Goal: Task Accomplishment & Management: Complete application form

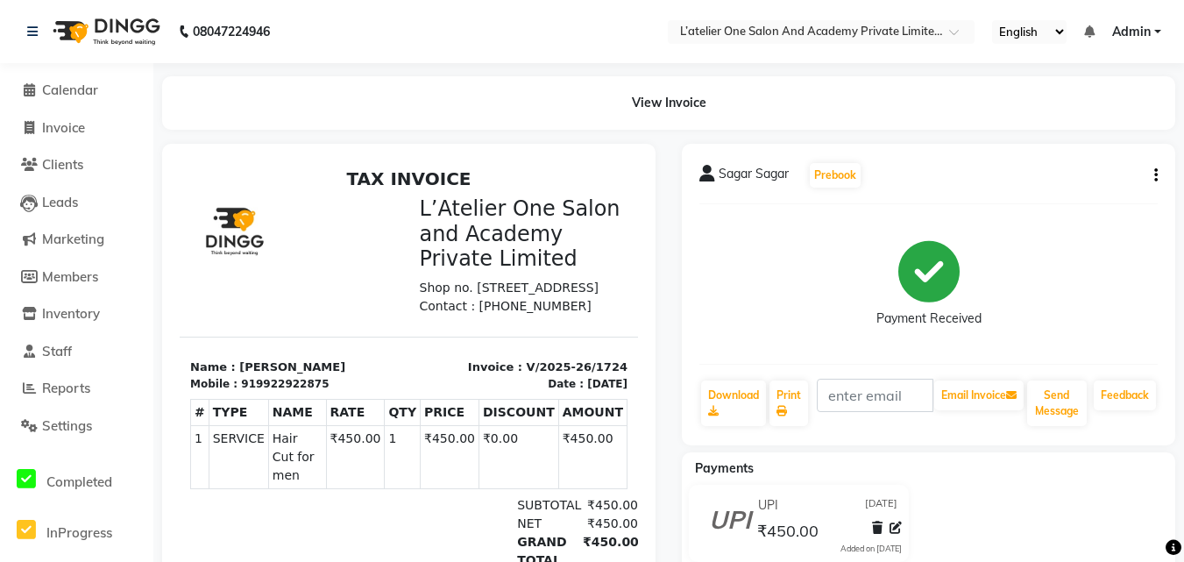
drag, startPoint x: 180, startPoint y: 161, endPoint x: 409, endPoint y: 277, distance: 257.0
drag, startPoint x: 230, startPoint y: 116, endPoint x: 53, endPoint y: 126, distance: 177.3
click at [53, 126] on span "Invoice" at bounding box center [63, 127] width 43 height 17
select select "service"
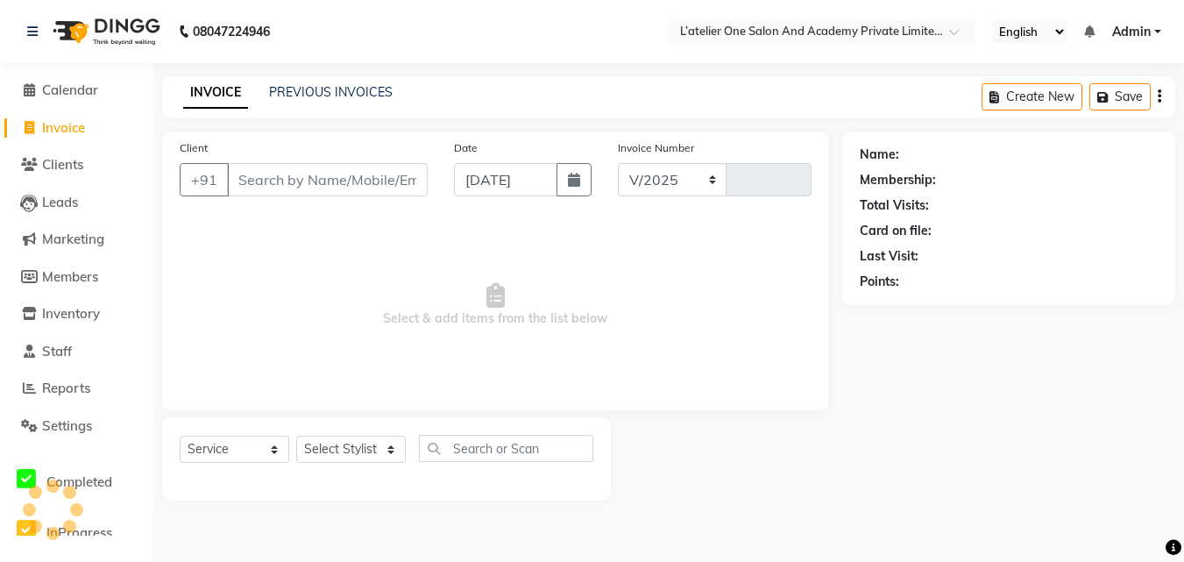
select select "6939"
type input "1725"
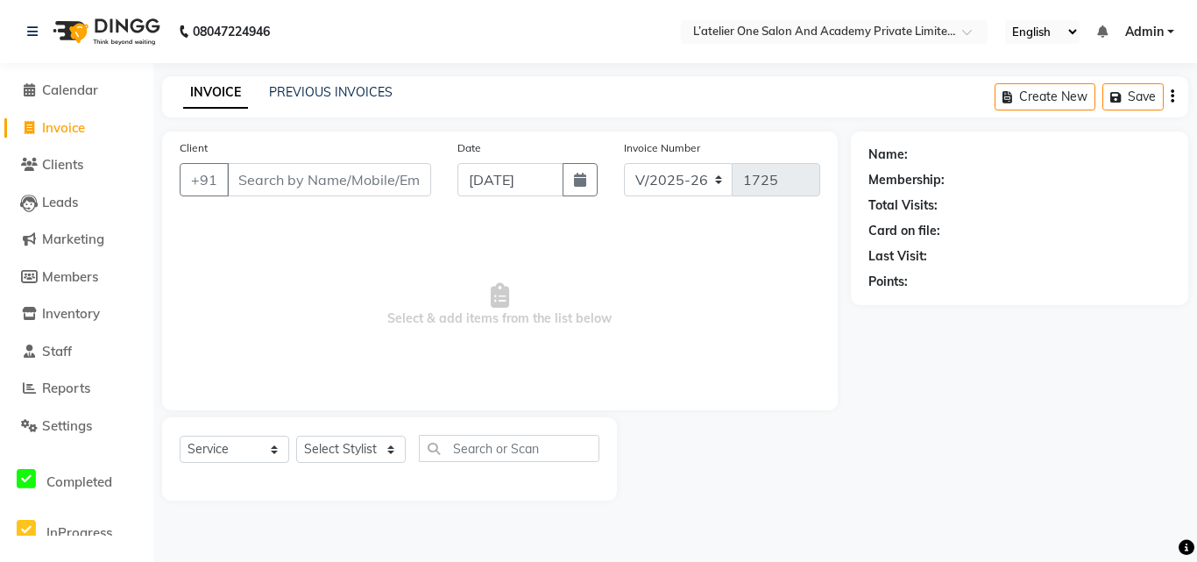
click at [253, 173] on input "Client" at bounding box center [329, 179] width 204 height 33
type input "8237123293"
click at [378, 185] on span "Add Client" at bounding box center [385, 180] width 69 height 18
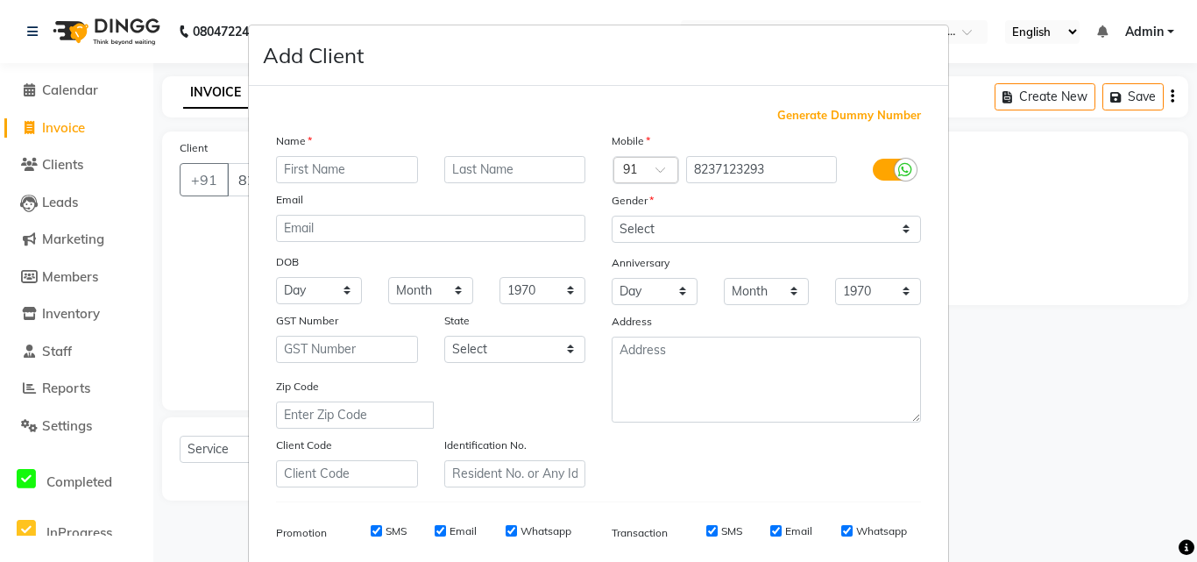
click at [289, 175] on input "text" at bounding box center [347, 169] width 142 height 27
type input "pallavi"
click at [484, 167] on input "text" at bounding box center [515, 169] width 142 height 27
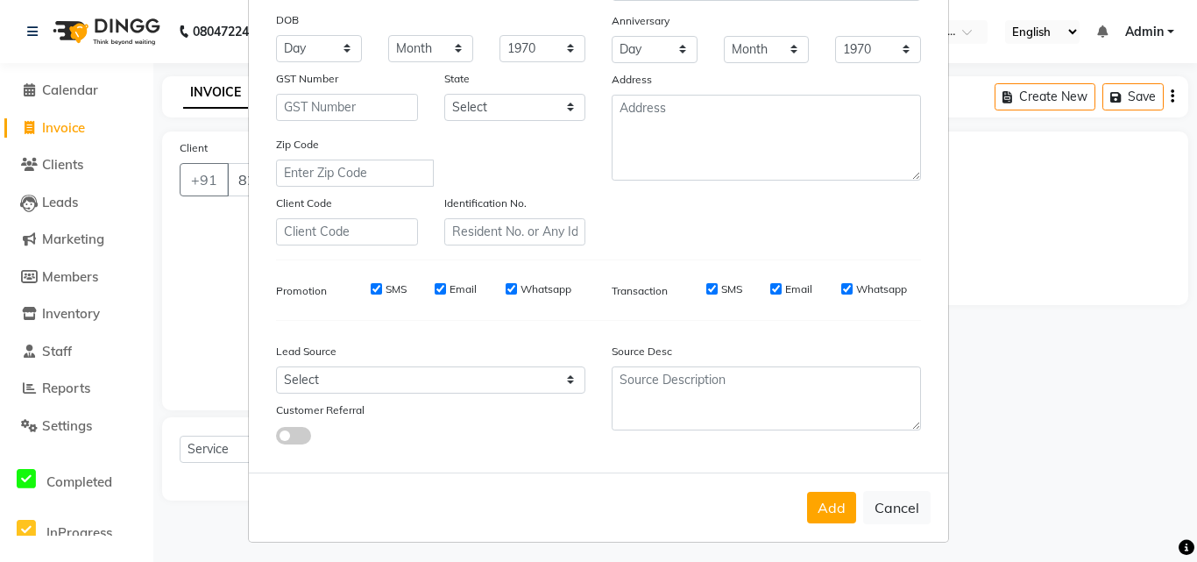
scroll to position [247, 0]
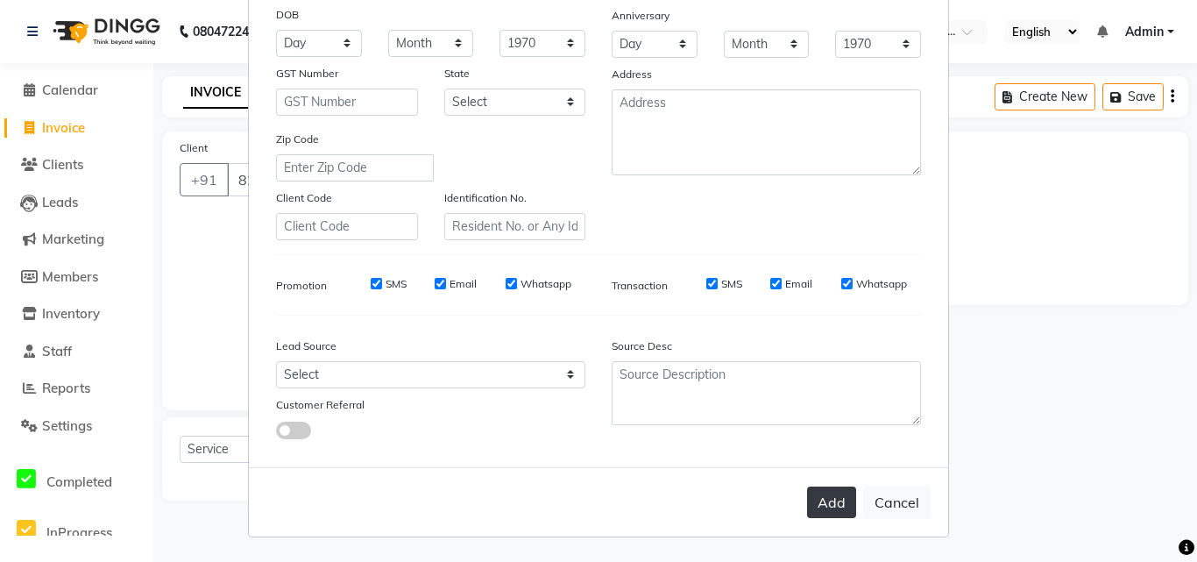
type input "[PERSON_NAME]"
click at [824, 503] on button "Add" at bounding box center [831, 502] width 49 height 32
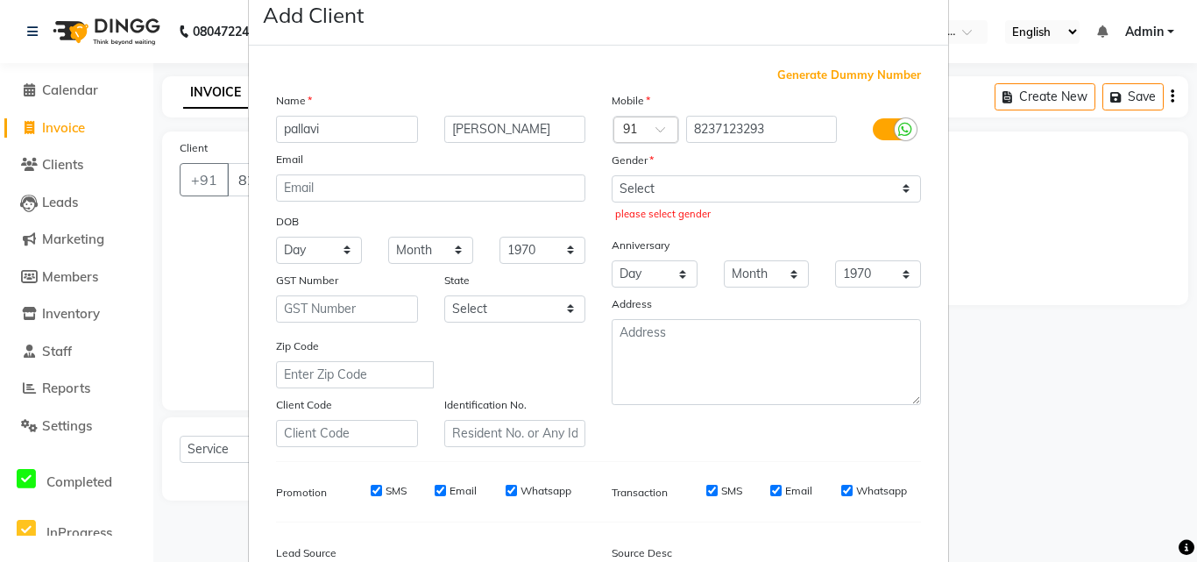
scroll to position [39, 0]
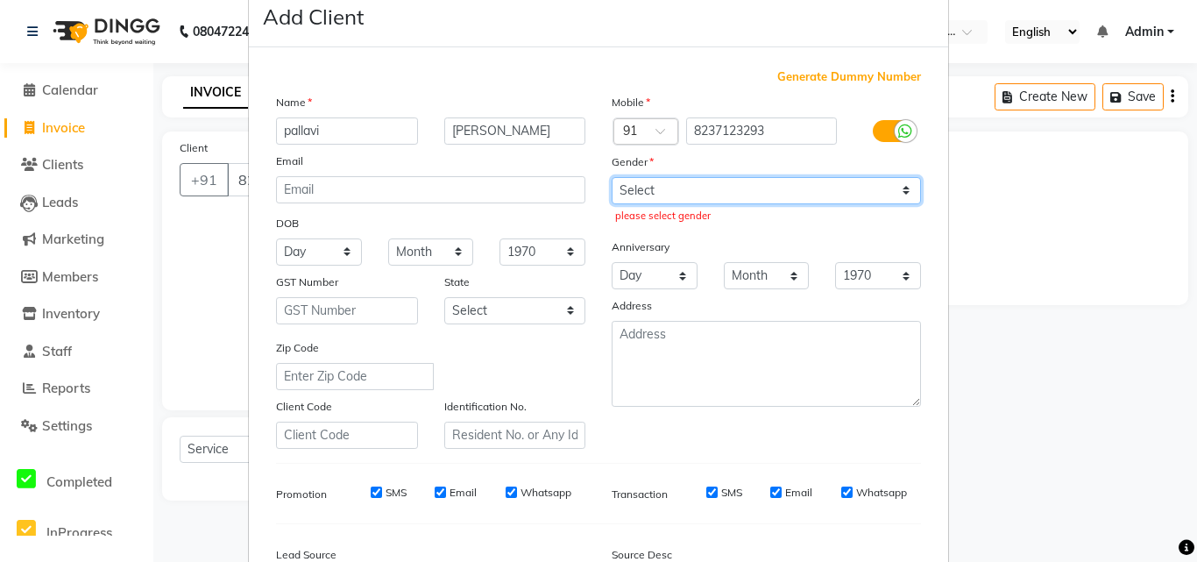
click at [734, 194] on select "Select [DEMOGRAPHIC_DATA] [DEMOGRAPHIC_DATA] Other Prefer Not To Say" at bounding box center [766, 190] width 309 height 27
select select "[DEMOGRAPHIC_DATA]"
click at [612, 177] on select "Select [DEMOGRAPHIC_DATA] [DEMOGRAPHIC_DATA] Other Prefer Not To Say" at bounding box center [766, 190] width 309 height 27
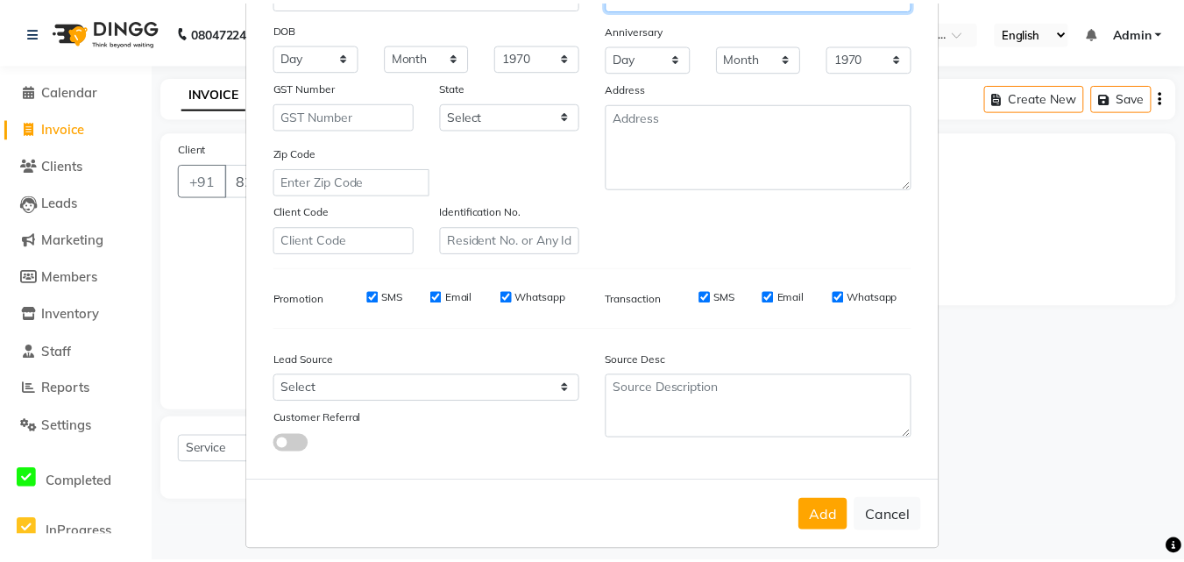
scroll to position [247, 0]
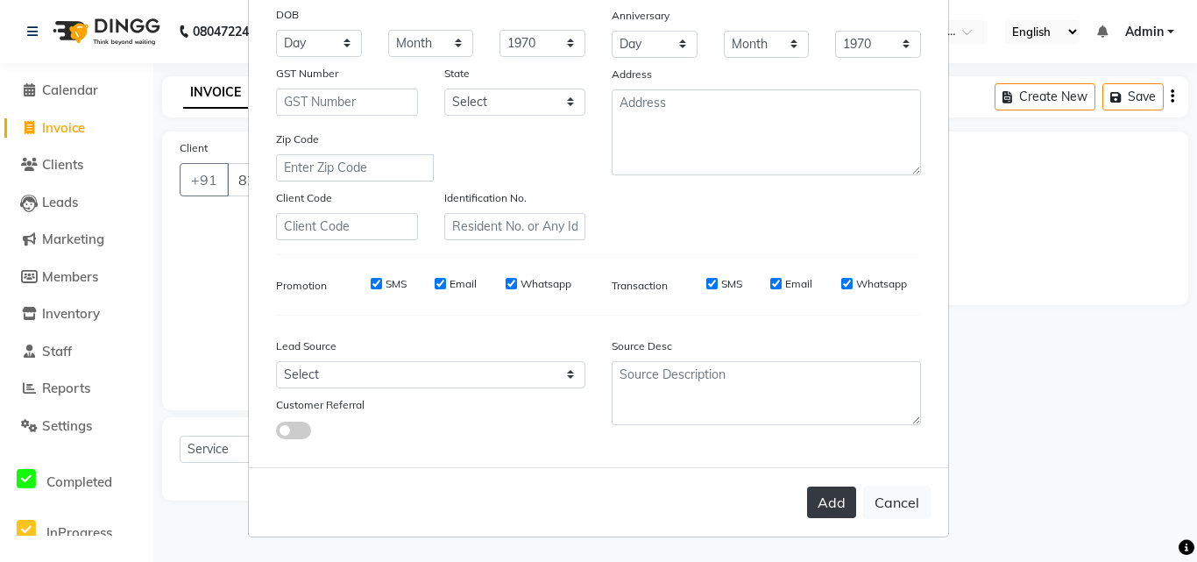
click at [814, 492] on button "Add" at bounding box center [831, 502] width 49 height 32
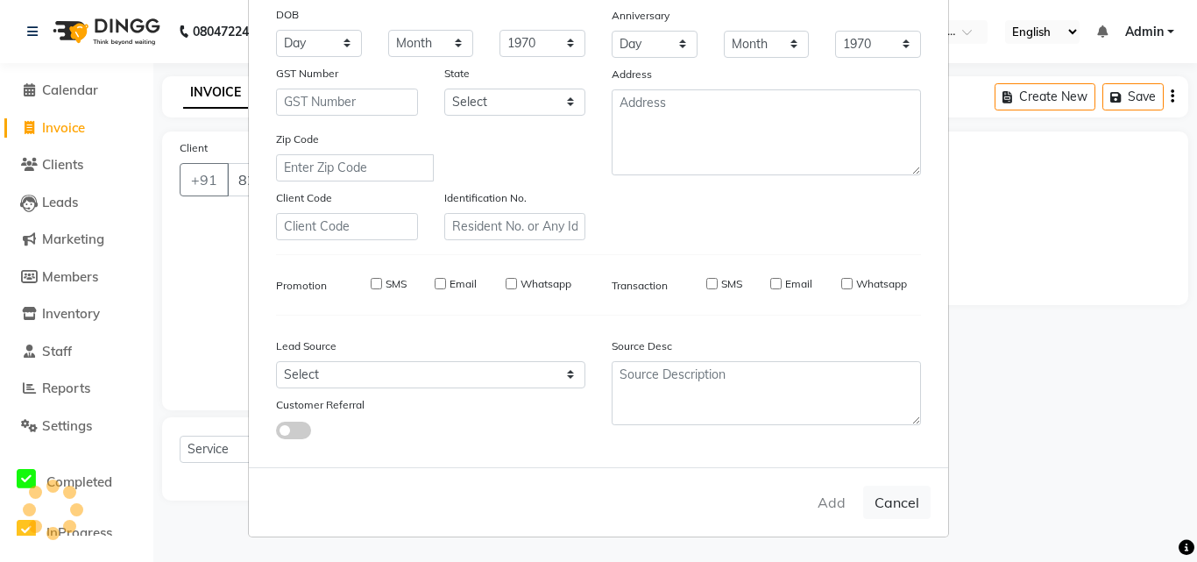
select select
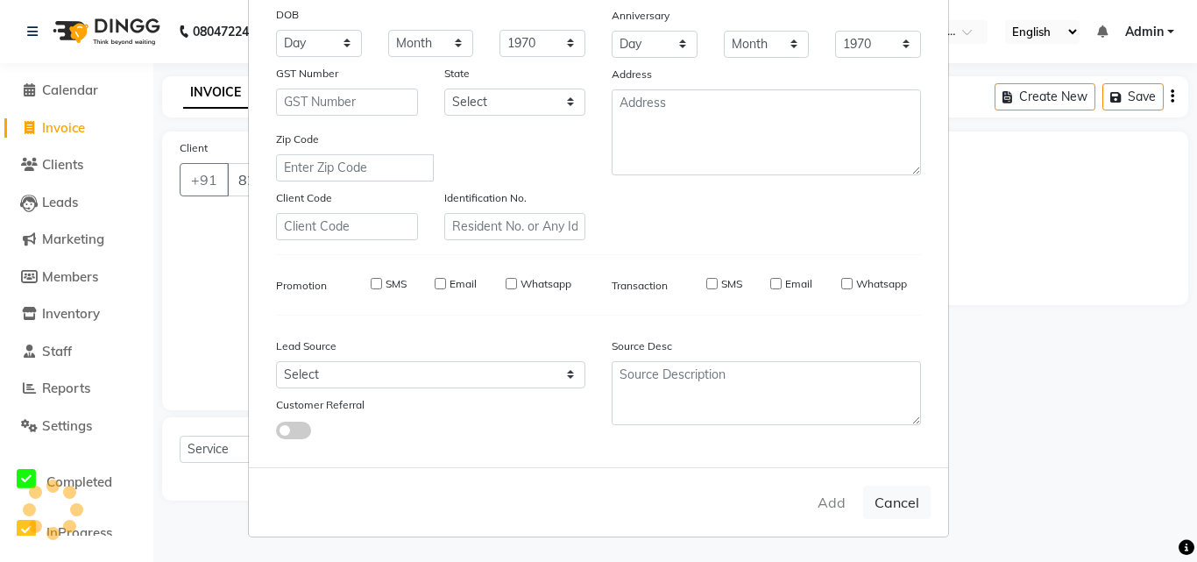
select select
checkbox input "false"
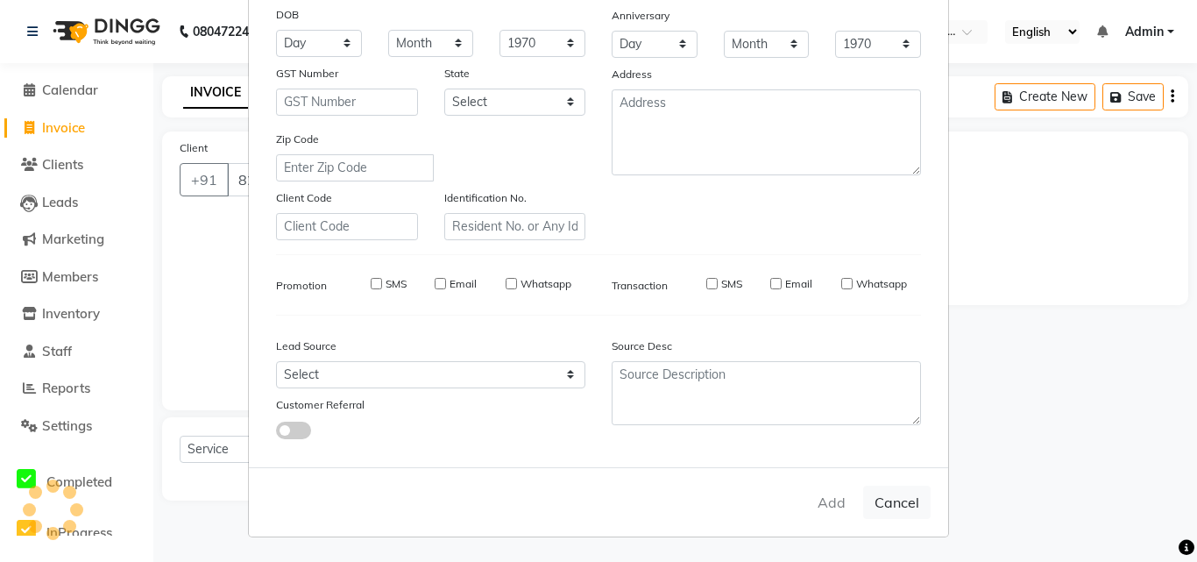
checkbox input "false"
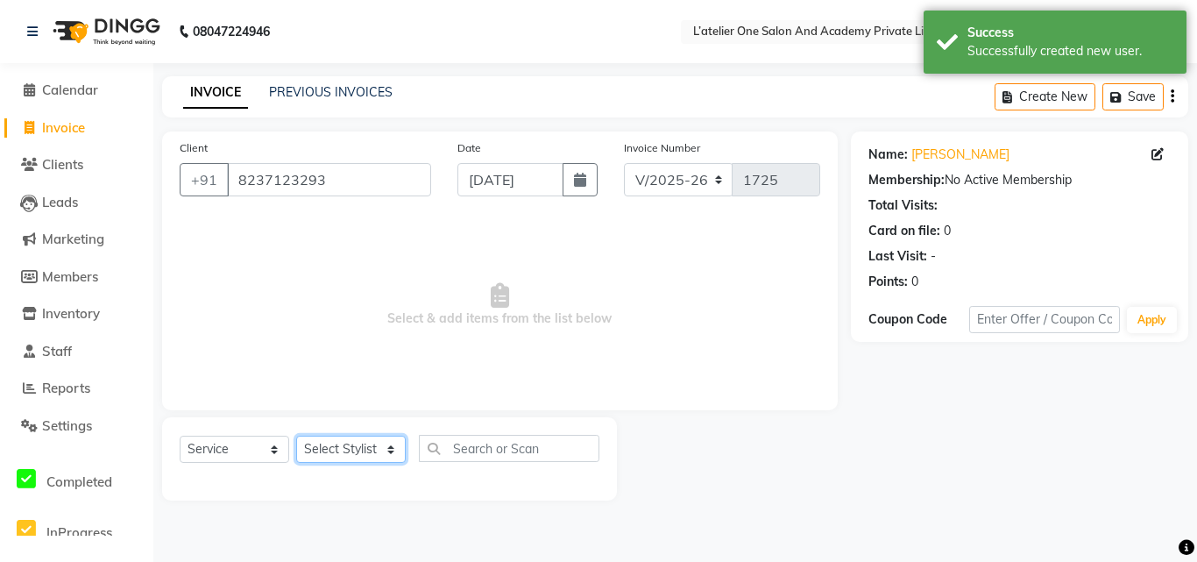
click at [387, 451] on select "Select Stylist [PERSON_NAME] [PERSON_NAME] [PERSON_NAME] [PERSON_NAME] [PERSON_…" at bounding box center [351, 448] width 110 height 27
click at [364, 452] on select "Select Stylist [PERSON_NAME] [PERSON_NAME] [PERSON_NAME] [PERSON_NAME] [PERSON_…" at bounding box center [351, 448] width 110 height 27
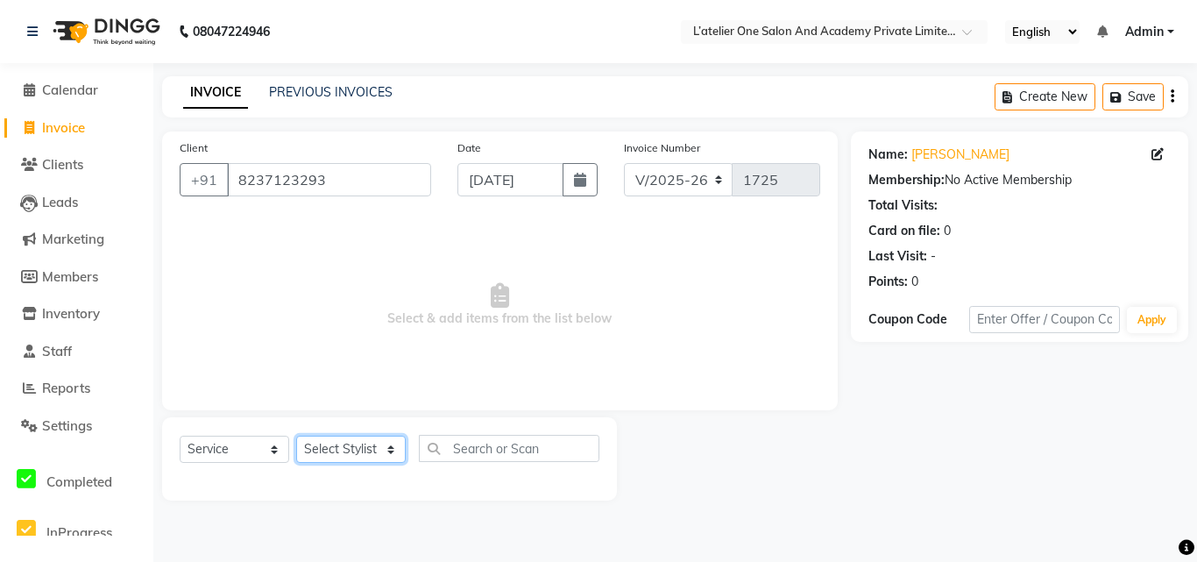
click at [392, 449] on select "Select Stylist [PERSON_NAME] [PERSON_NAME] [PERSON_NAME] [PERSON_NAME] [PERSON_…" at bounding box center [351, 448] width 110 height 27
select select "61341"
click at [296, 435] on select "Select Stylist [PERSON_NAME] [PERSON_NAME] [PERSON_NAME] [PERSON_NAME] [PERSON_…" at bounding box center [351, 448] width 110 height 27
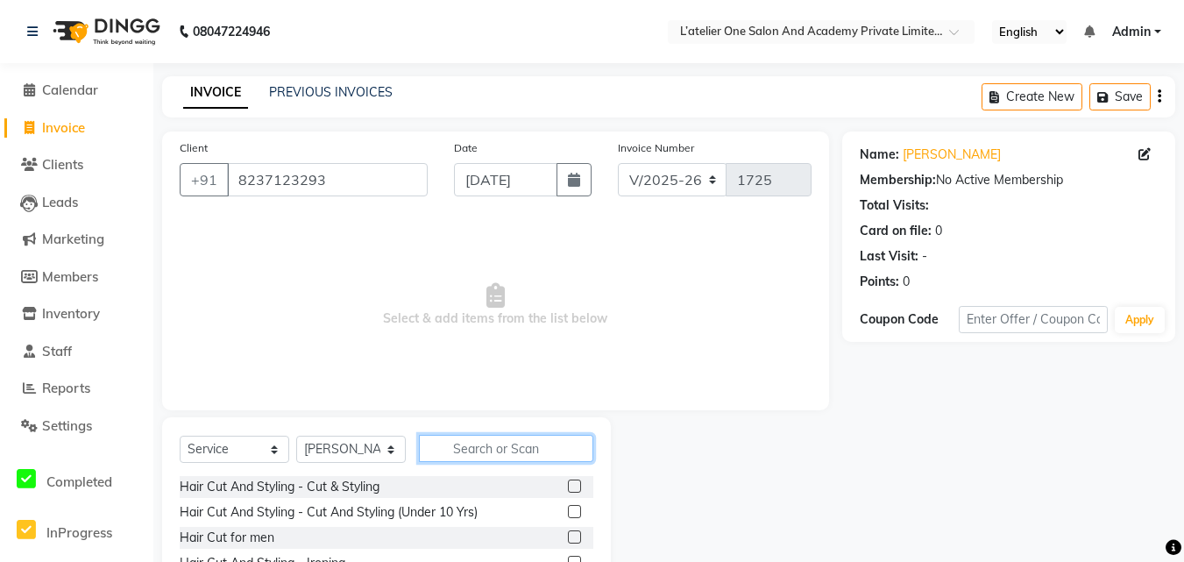
click at [456, 449] on input "text" at bounding box center [506, 448] width 174 height 27
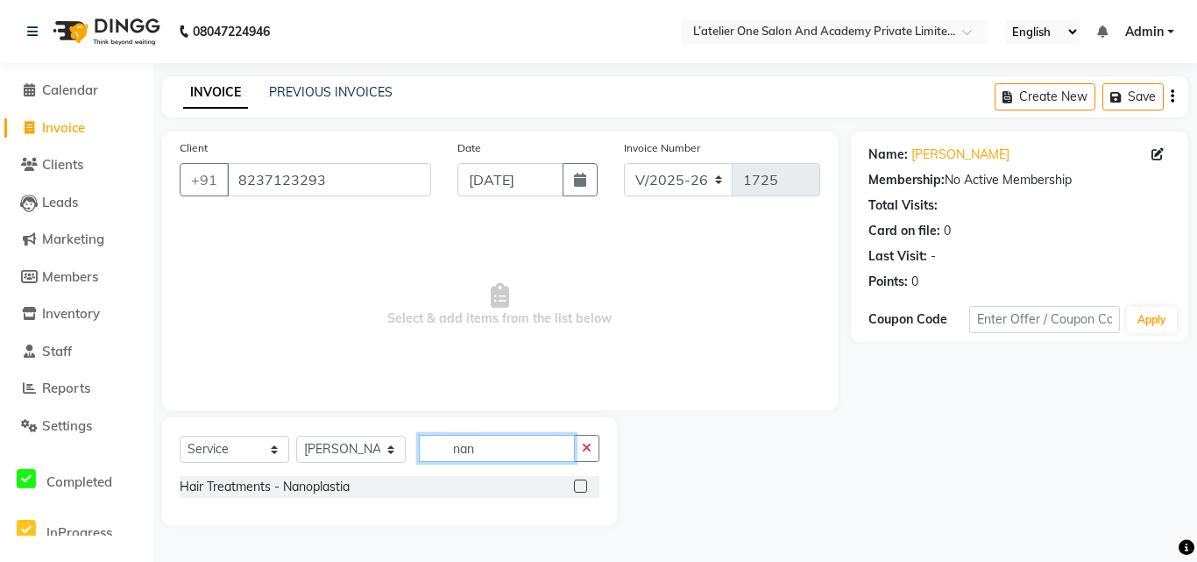
type input "nan"
click at [584, 485] on label at bounding box center [580, 485] width 13 height 13
click at [584, 485] on input "checkbox" at bounding box center [579, 486] width 11 height 11
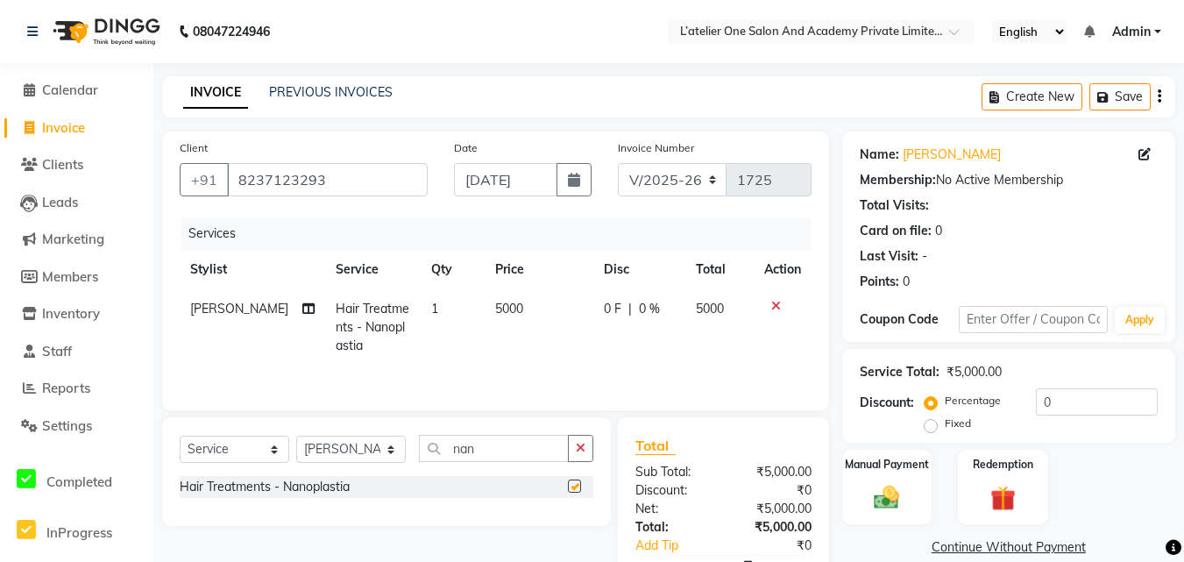
checkbox input "false"
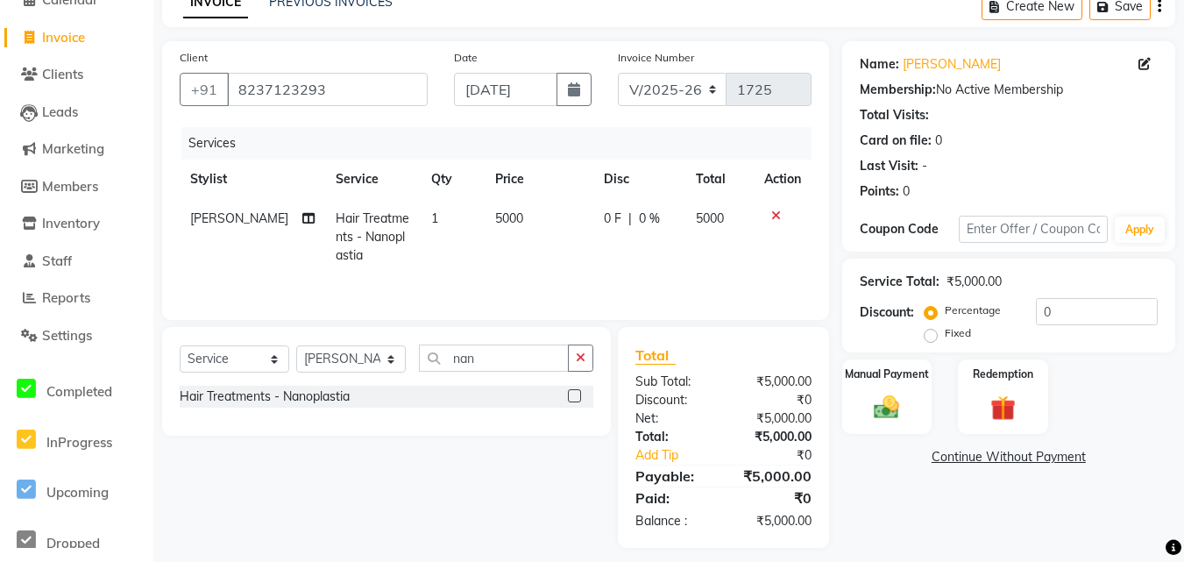
scroll to position [103, 0]
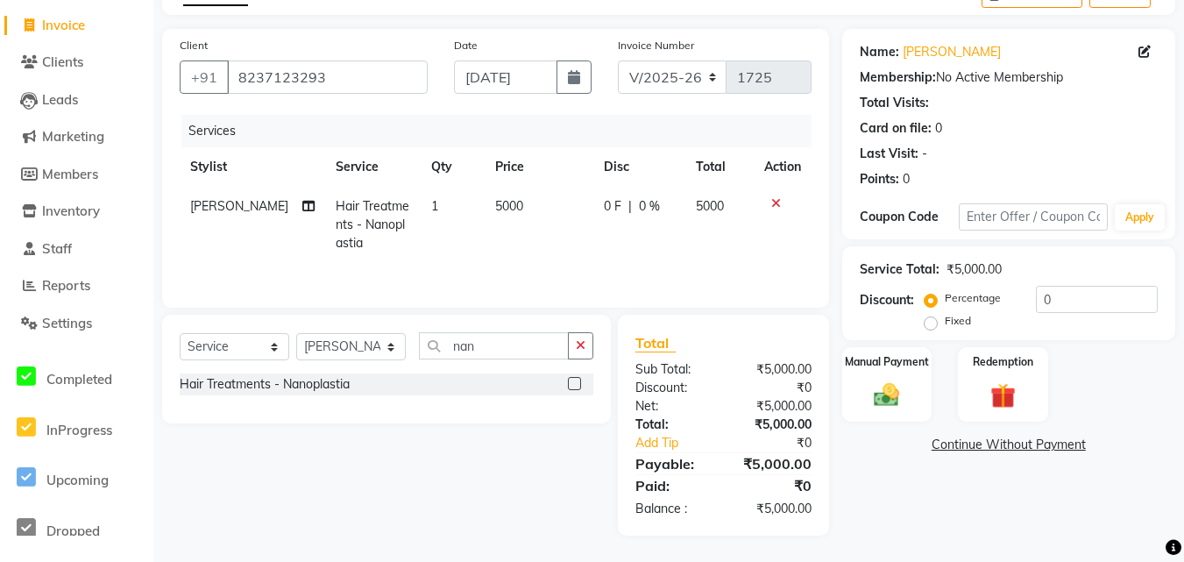
click at [495, 213] on span "5000" at bounding box center [509, 206] width 28 height 16
select select "61341"
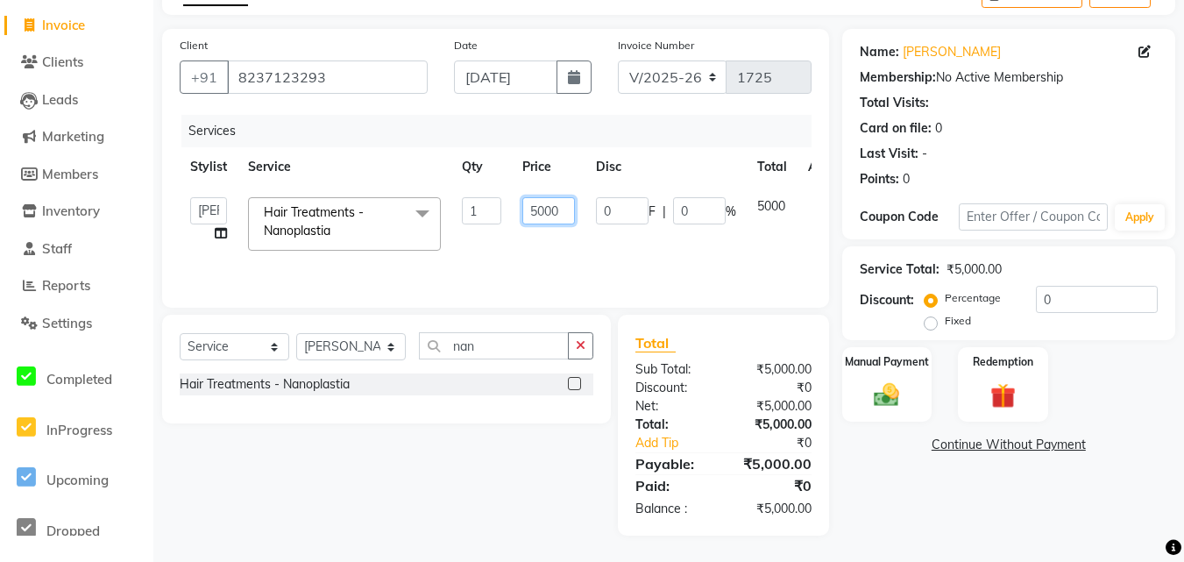
click at [535, 215] on input "5000" at bounding box center [548, 210] width 53 height 27
type input "6000"
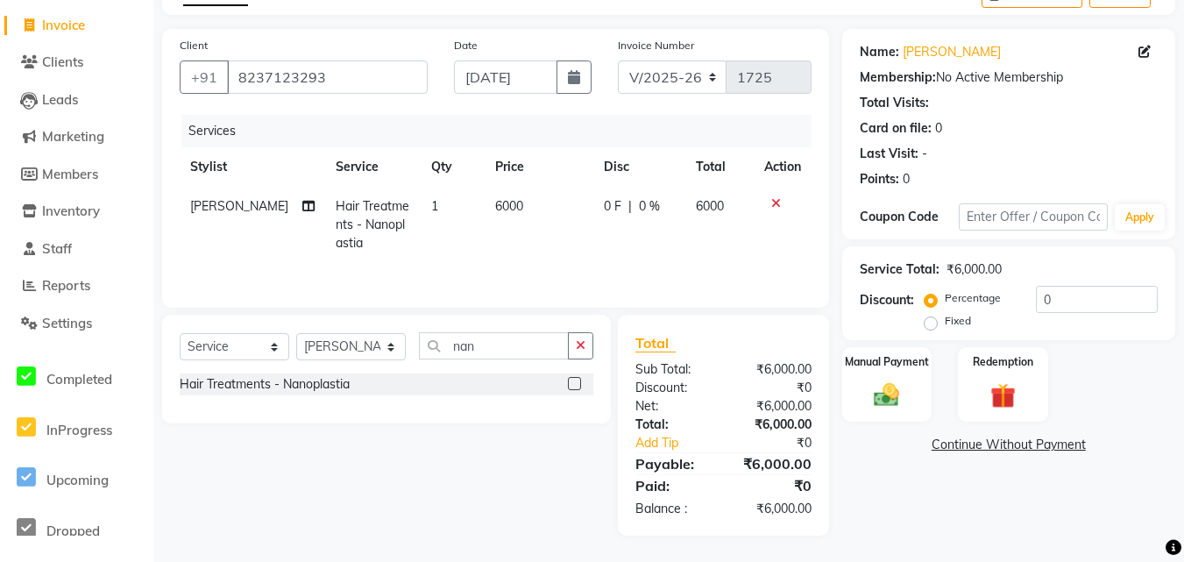
click at [648, 248] on td "0 F | 0 %" at bounding box center [639, 225] width 92 height 76
select select "61341"
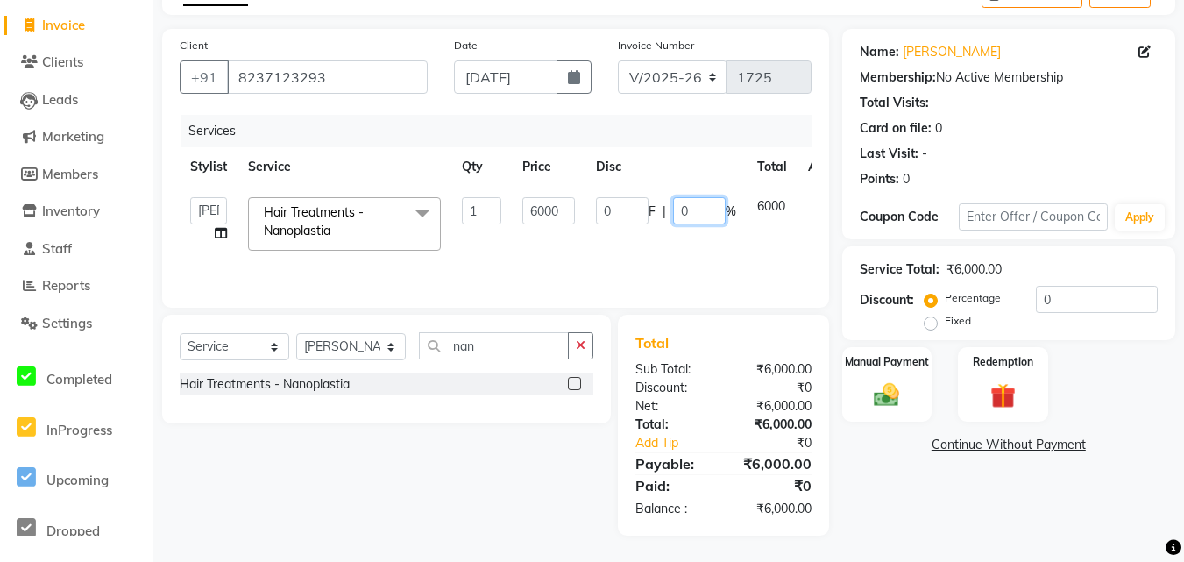
click at [703, 201] on input "0" at bounding box center [699, 210] width 53 height 27
click at [691, 213] on input "030" at bounding box center [699, 210] width 53 height 27
type input "30"
click at [714, 257] on tr "[PERSON_NAME] [PERSON_NAME] [PERSON_NAME] [PERSON_NAME] [PERSON_NAME] [PERSON_N…" at bounding box center [518, 224] width 676 height 74
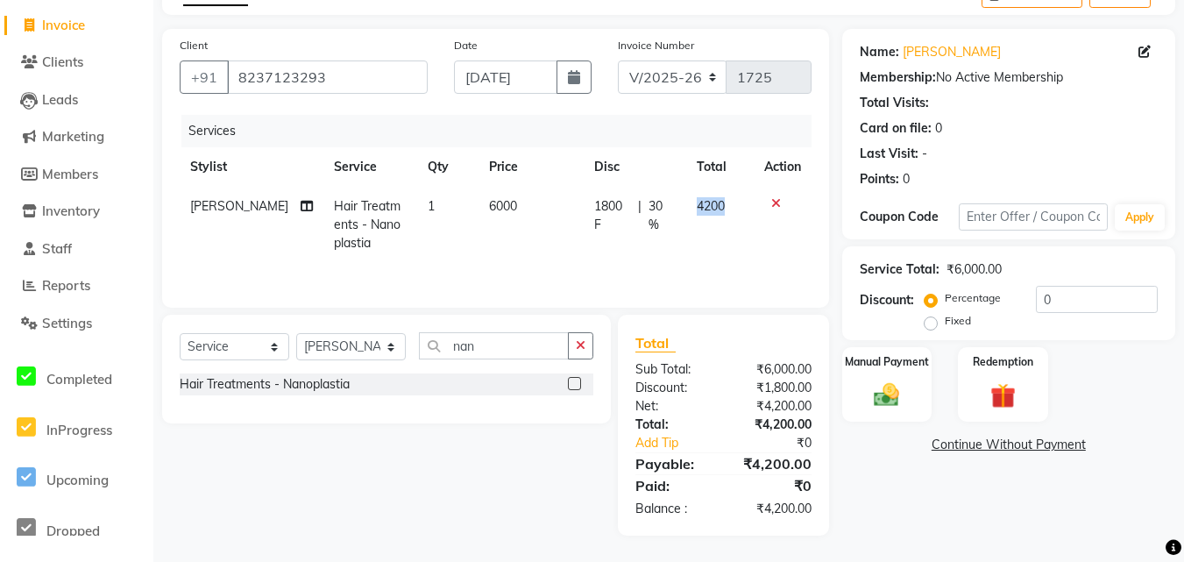
click at [714, 257] on td "4200" at bounding box center [719, 225] width 67 height 76
select select "61341"
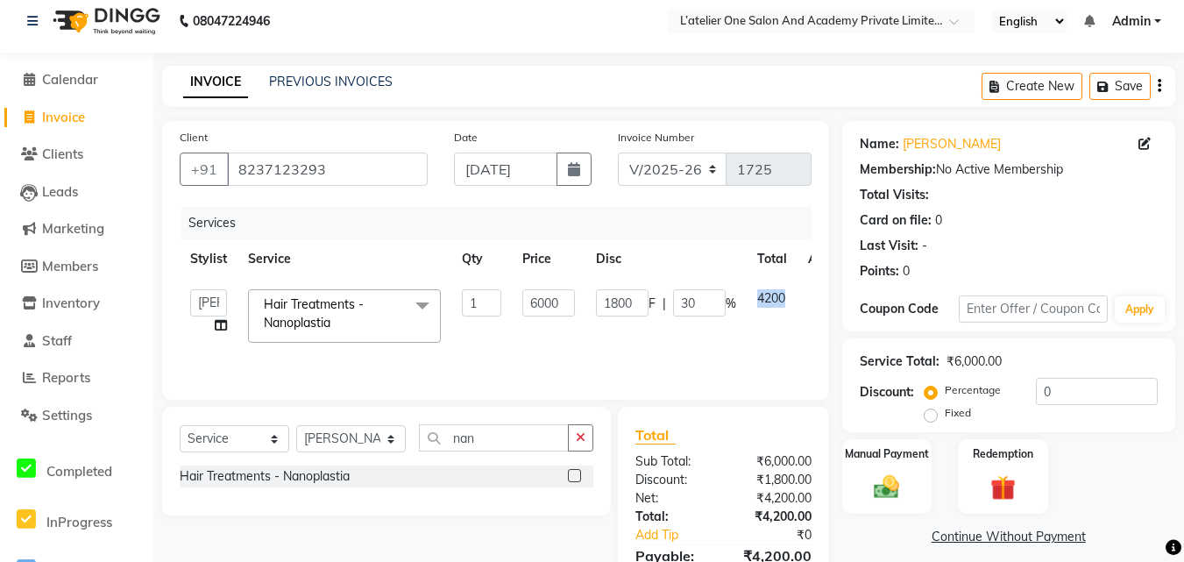
scroll to position [0, 0]
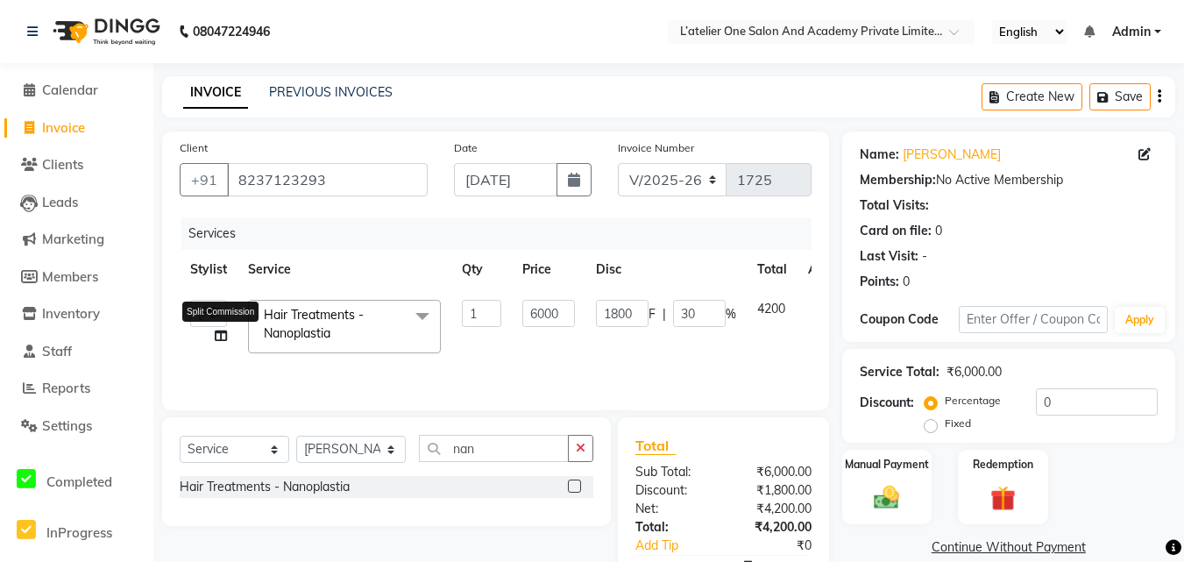
click at [218, 341] on icon at bounding box center [221, 335] width 12 height 12
select select "61341"
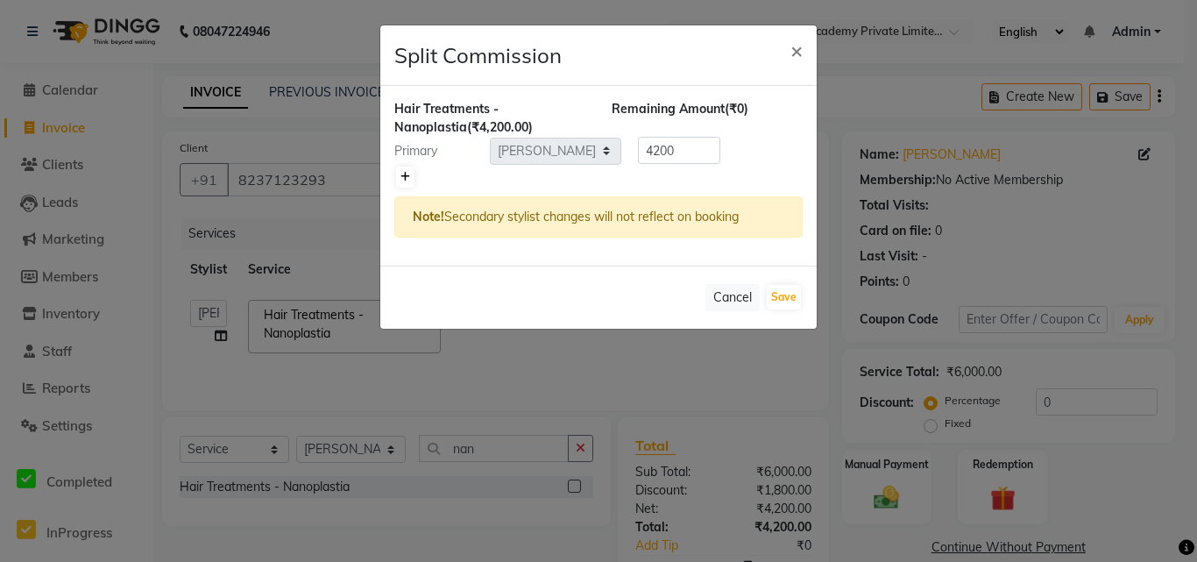
click at [397, 171] on link at bounding box center [405, 176] width 18 height 21
type input "2100"
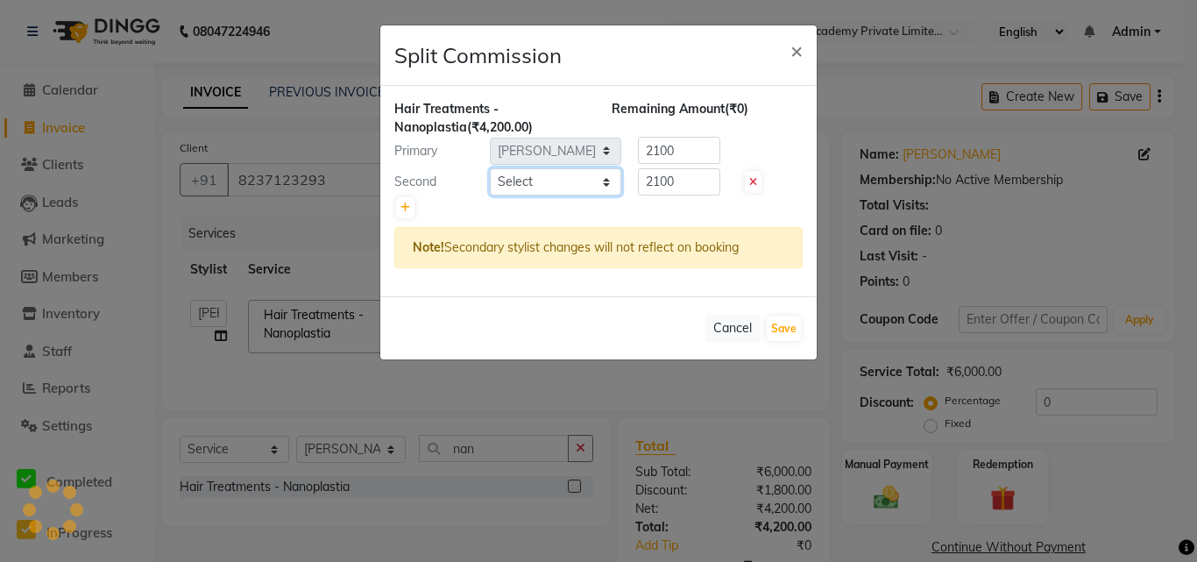
click at [605, 187] on select "Select [PERSON_NAME] [PERSON_NAME] [PERSON_NAME] [PERSON_NAME] [PERSON_NAME] [P…" at bounding box center [555, 181] width 131 height 27
select select "68174"
click at [490, 168] on select "Select [PERSON_NAME] [PERSON_NAME] [PERSON_NAME] [PERSON_NAME] [PERSON_NAME] [P…" at bounding box center [555, 181] width 131 height 27
click at [784, 319] on button "Save" at bounding box center [784, 328] width 34 height 25
select select "Select"
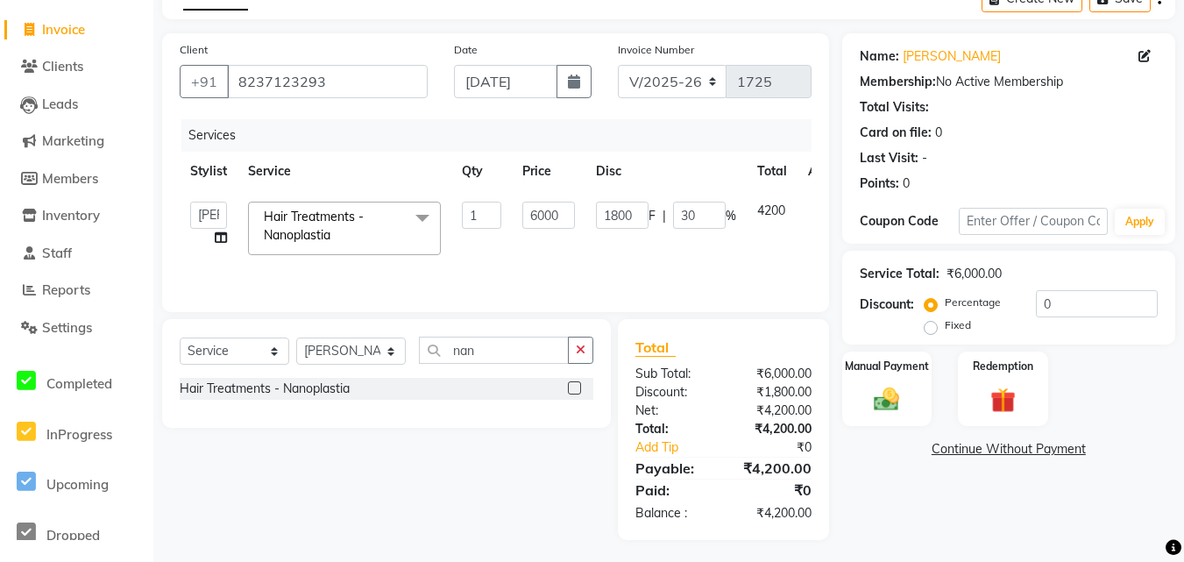
scroll to position [103, 0]
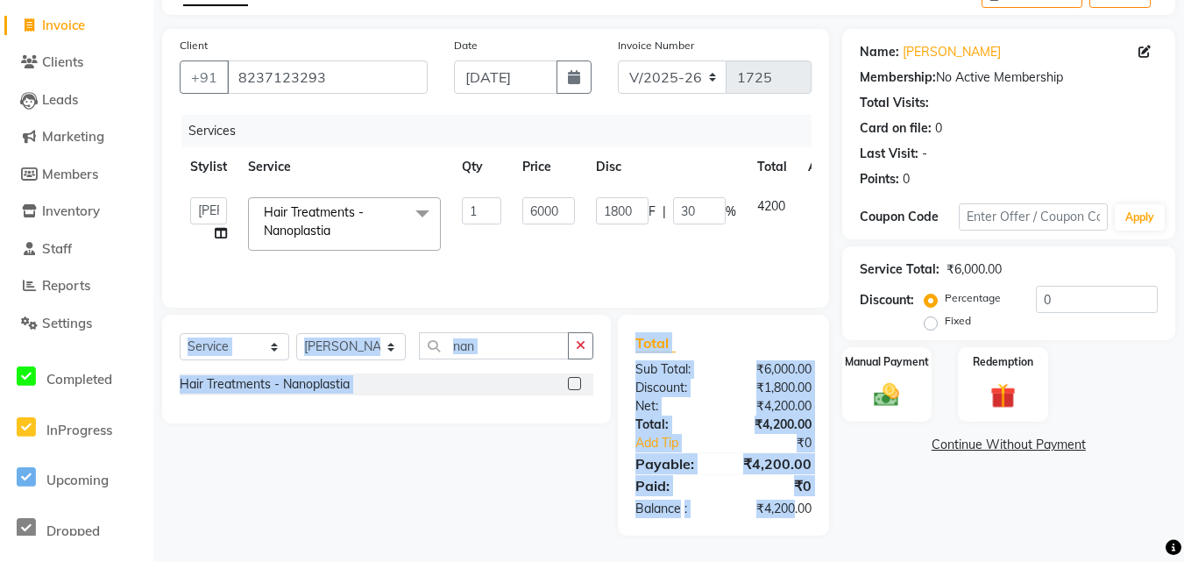
drag, startPoint x: 793, startPoint y: 499, endPoint x: 783, endPoint y: 195, distance: 303.3
click at [783, 195] on div "Client [PHONE_NUMBER] Date [DATE] Invoice Number V/2025 V/[PHONE_NUMBER] Servic…" at bounding box center [495, 282] width 693 height 506
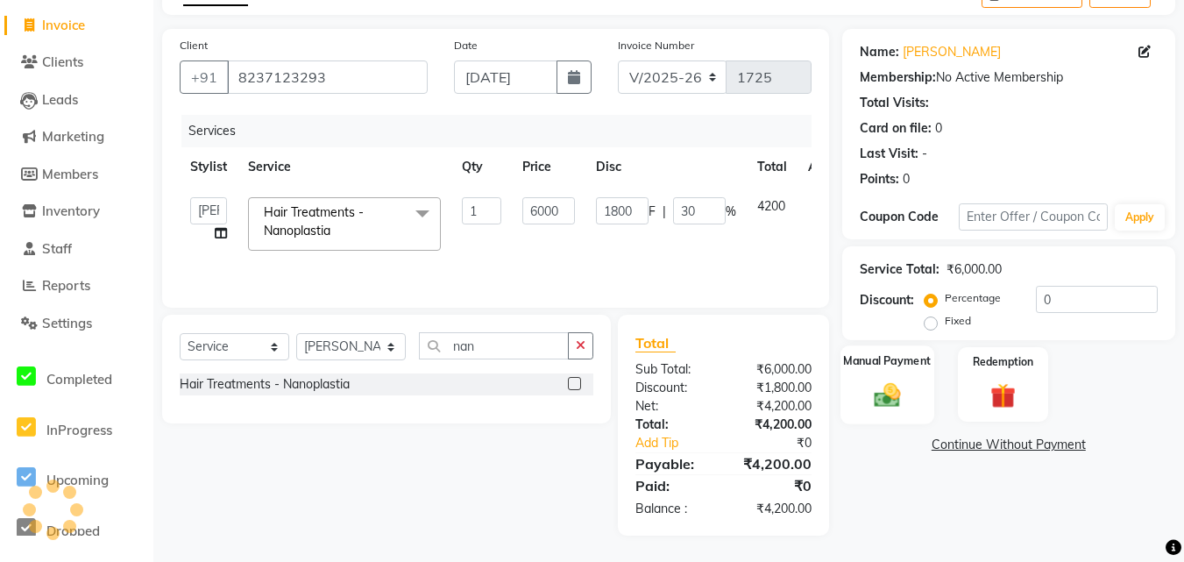
click at [859, 396] on div "Manual Payment" at bounding box center [887, 384] width 94 height 78
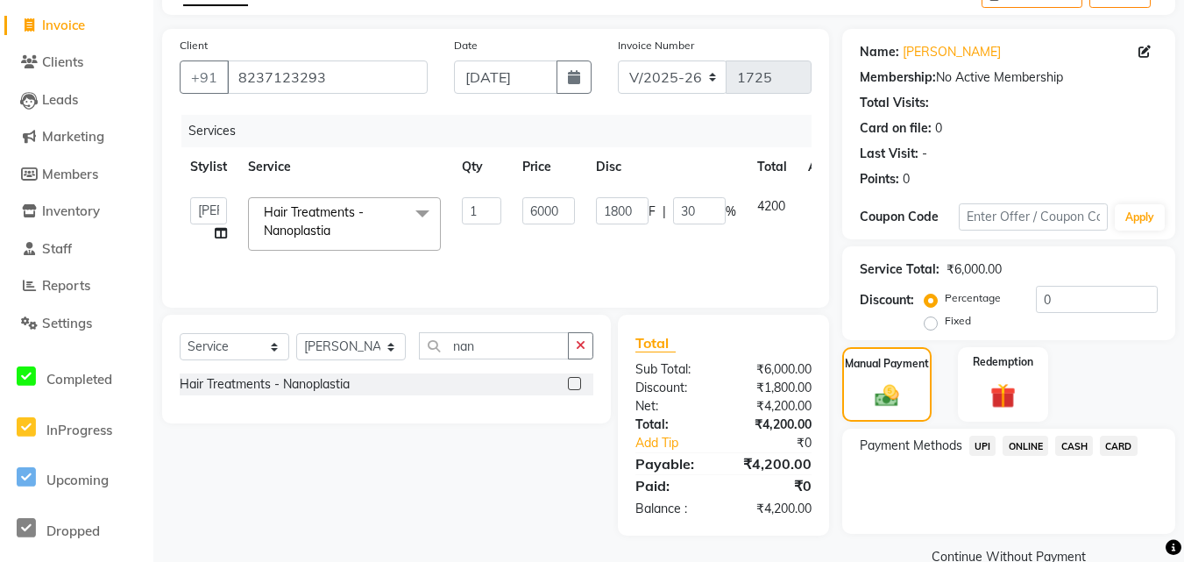
click at [1012, 440] on span "ONLINE" at bounding box center [1025, 445] width 46 height 20
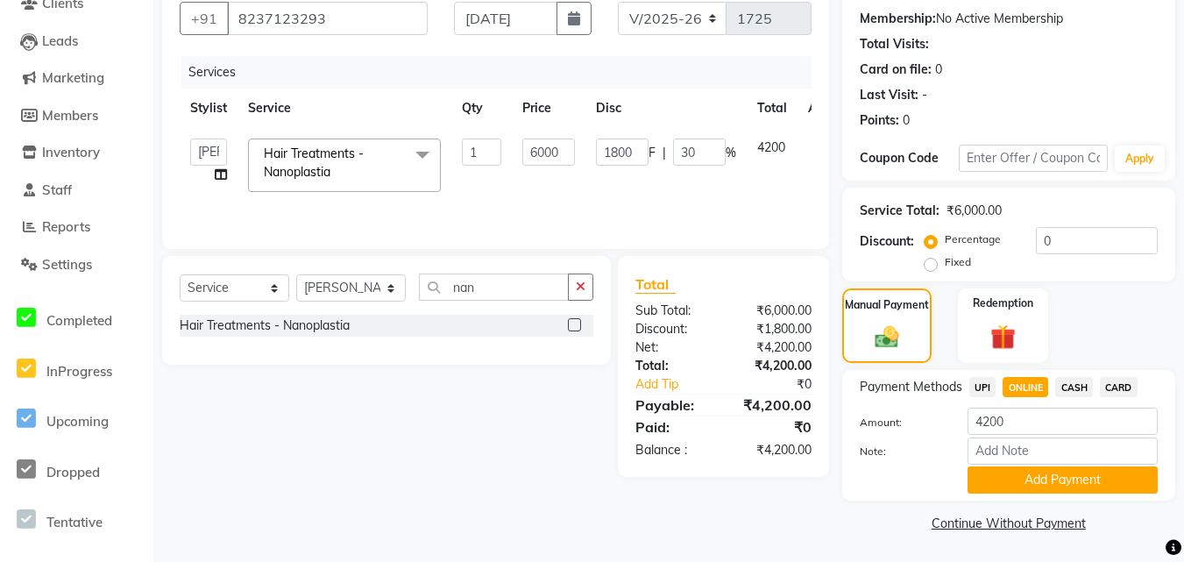
scroll to position [162, 0]
click at [1026, 479] on button "Add Payment" at bounding box center [1062, 478] width 190 height 27
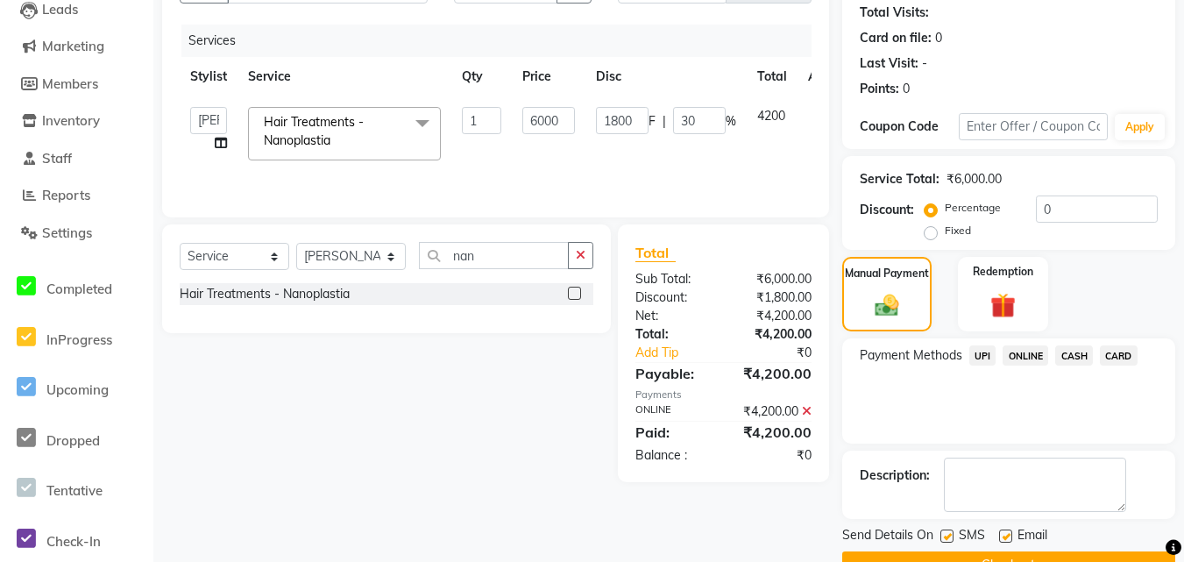
scroll to position [236, 0]
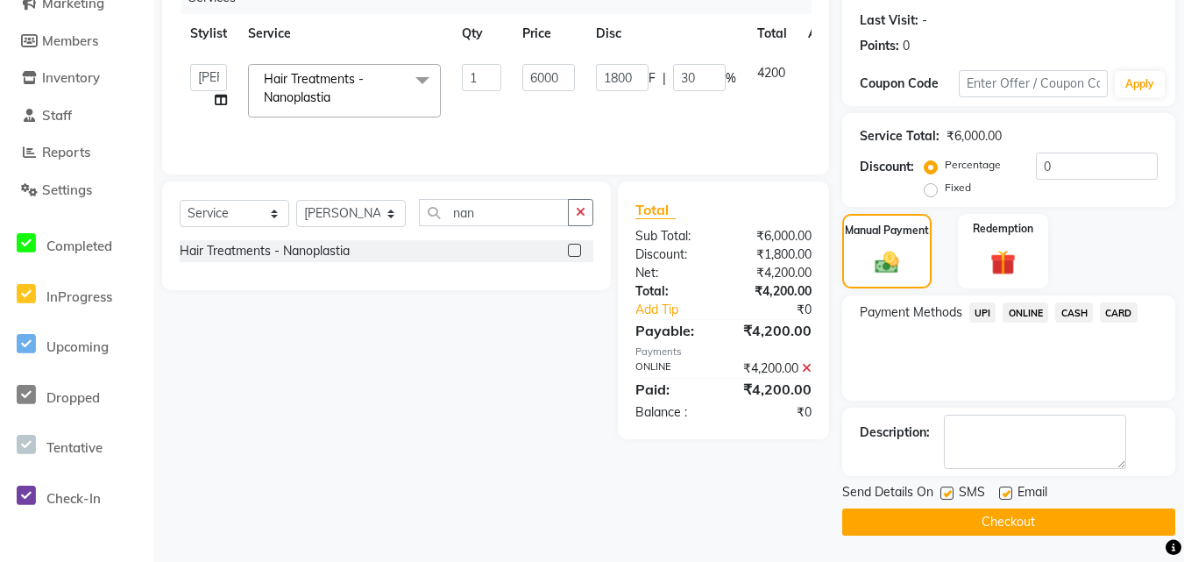
click at [1028, 521] on button "Checkout" at bounding box center [1008, 521] width 333 height 27
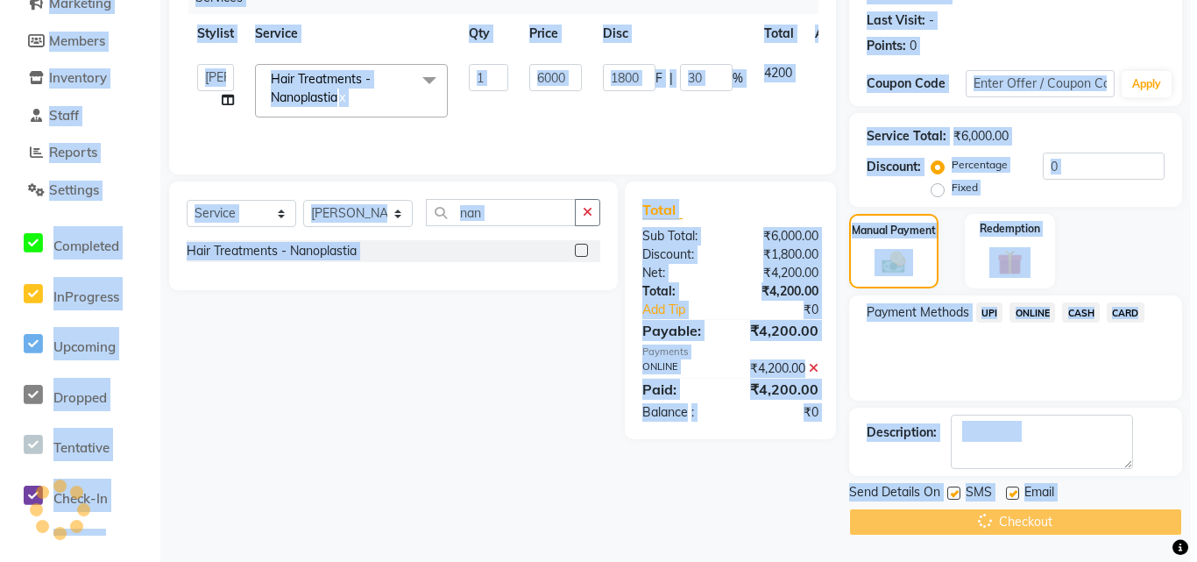
scroll to position [0, 0]
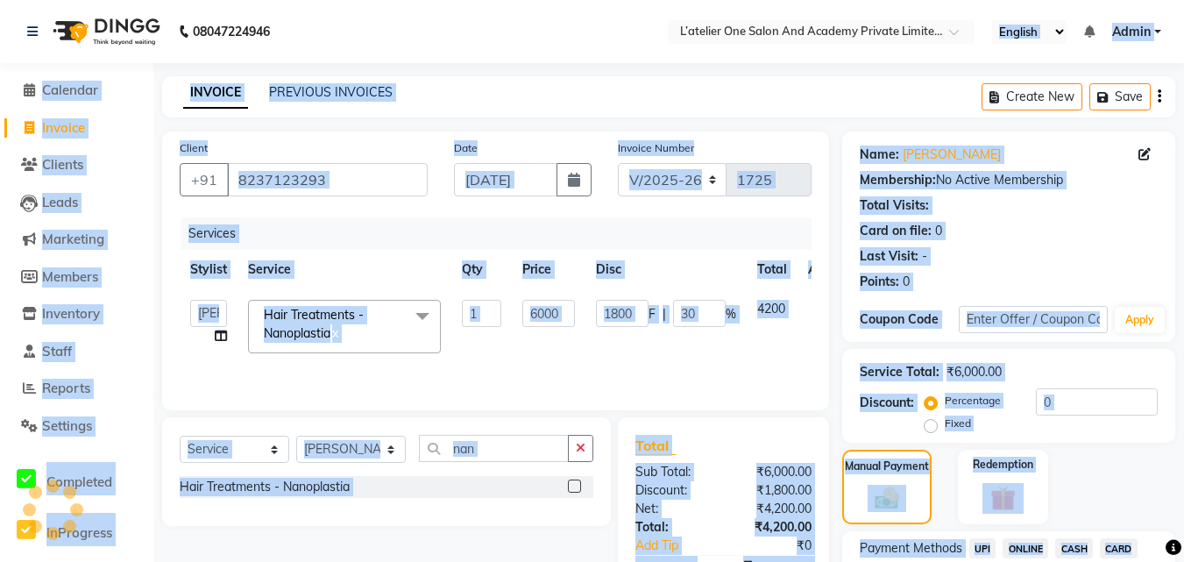
drag, startPoint x: 1028, startPoint y: 521, endPoint x: 987, endPoint y: 542, distance: 45.5
click at [989, 544] on div "Name: [PERSON_NAME] Membership: No Active Membership Total Visits: Card on file…" at bounding box center [1015, 451] width 346 height 640
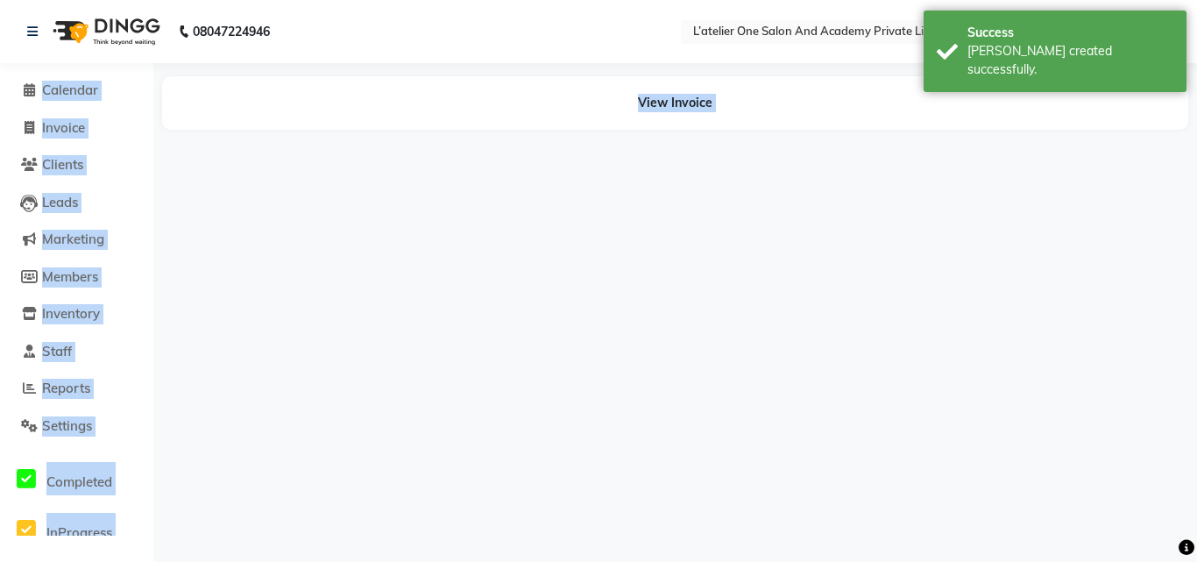
select select "61341"
select select "68174"
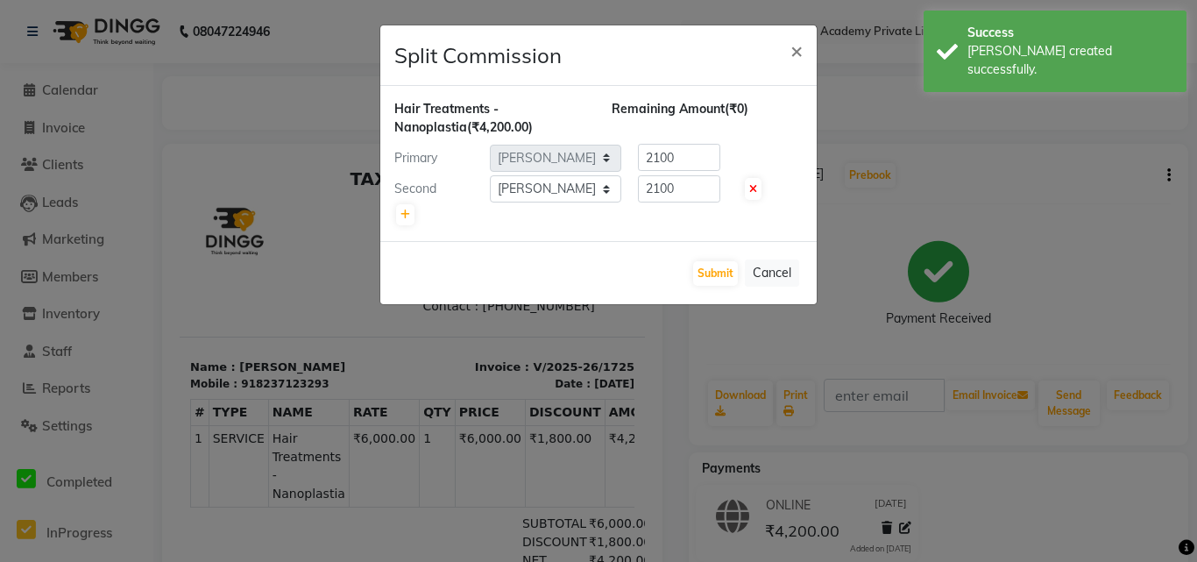
click at [1059, 133] on ngb-modal-window "Split Commission × Hair Treatments - Nanoplastia (₹4,200.00) Remaining Amount (…" at bounding box center [598, 281] width 1197 height 562
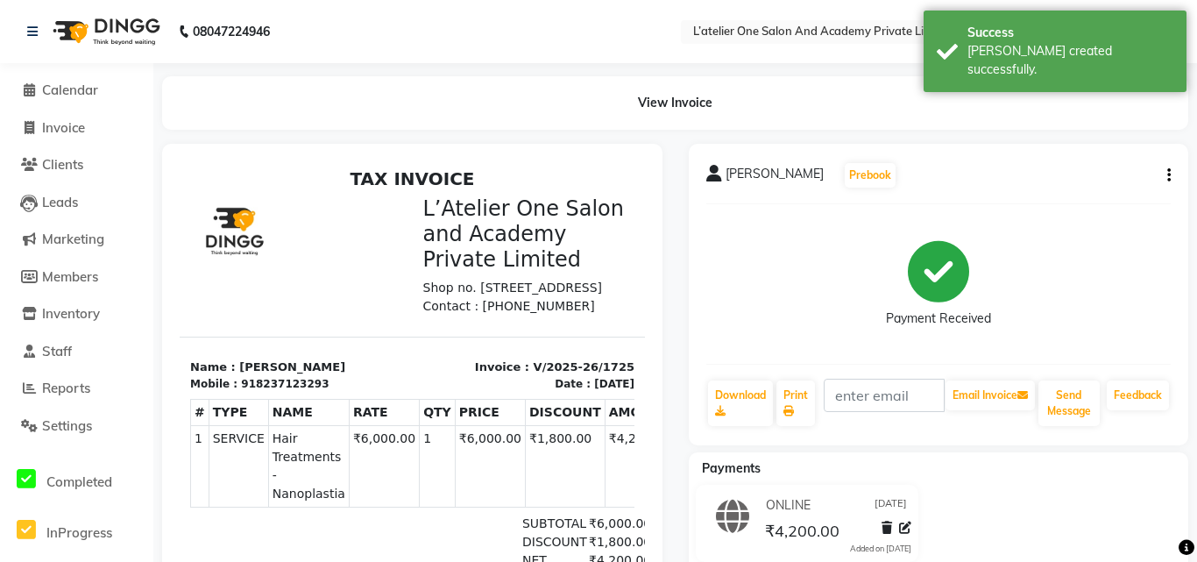
click at [1059, 133] on ngb-modal-window "Split Commission × Hair Treatments - Nanoplastia (₹4,200.00) Remaining Amount (…" at bounding box center [598, 281] width 1197 height 562
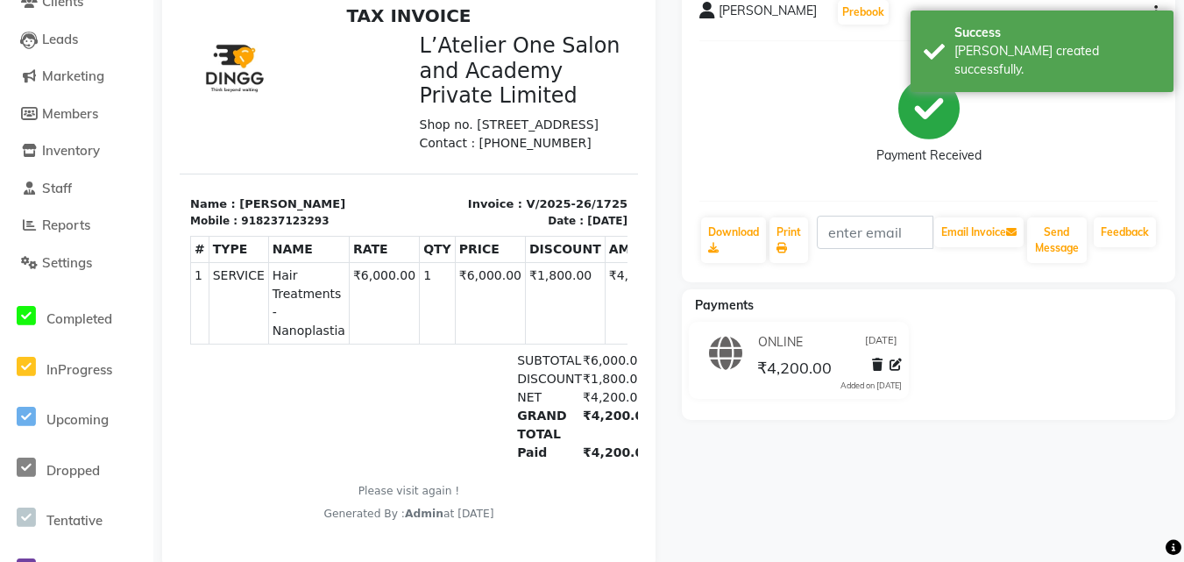
scroll to position [209, 0]
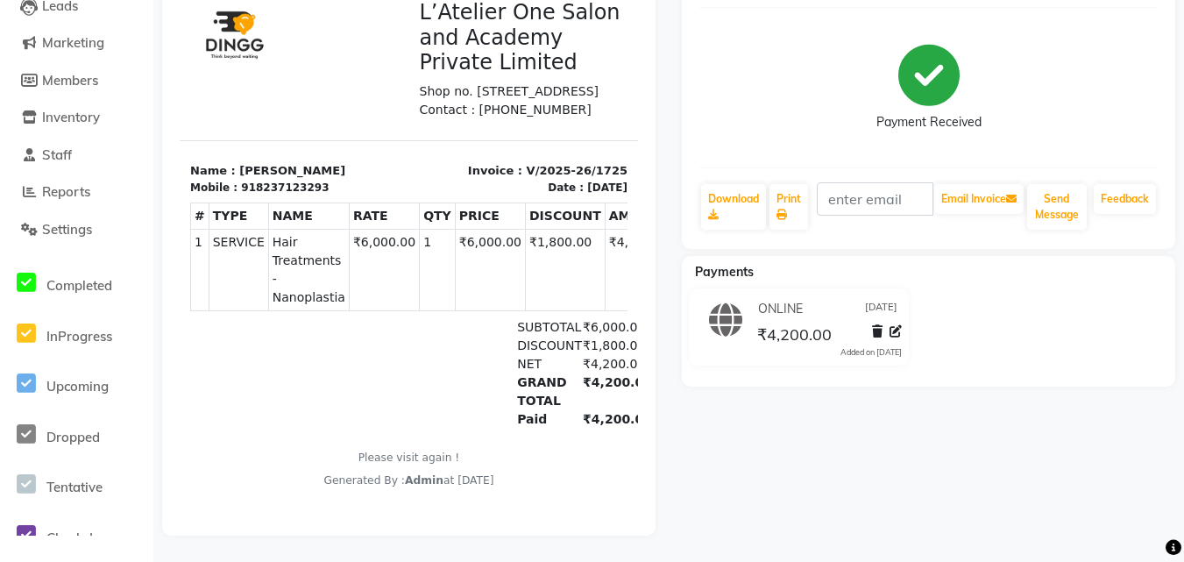
click at [644, 420] on div at bounding box center [408, 241] width 493 height 588
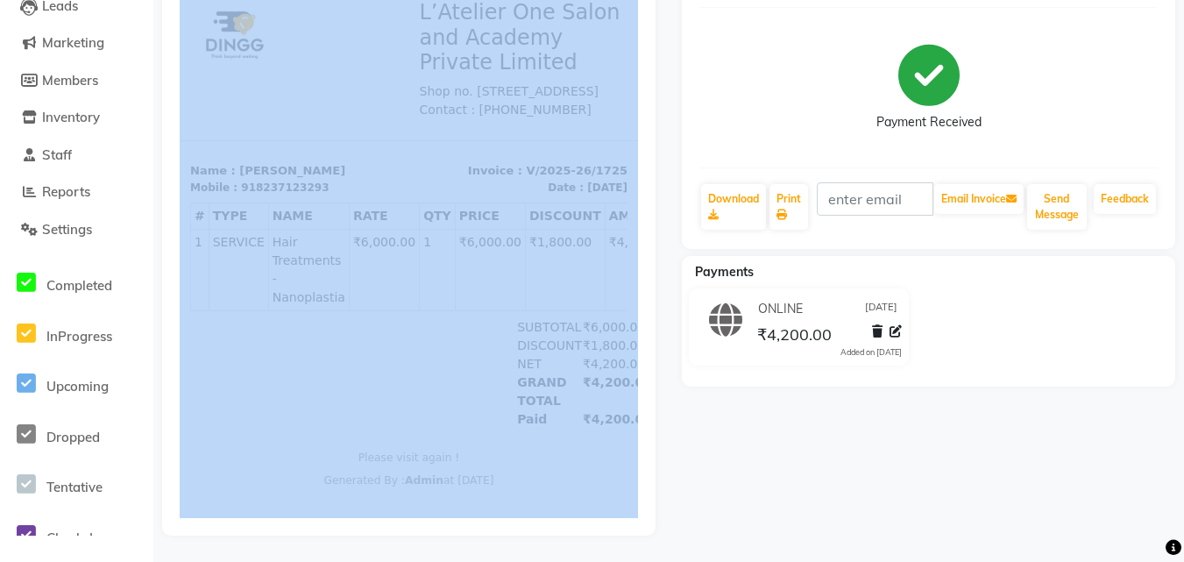
click at [644, 420] on div at bounding box center [408, 241] width 493 height 588
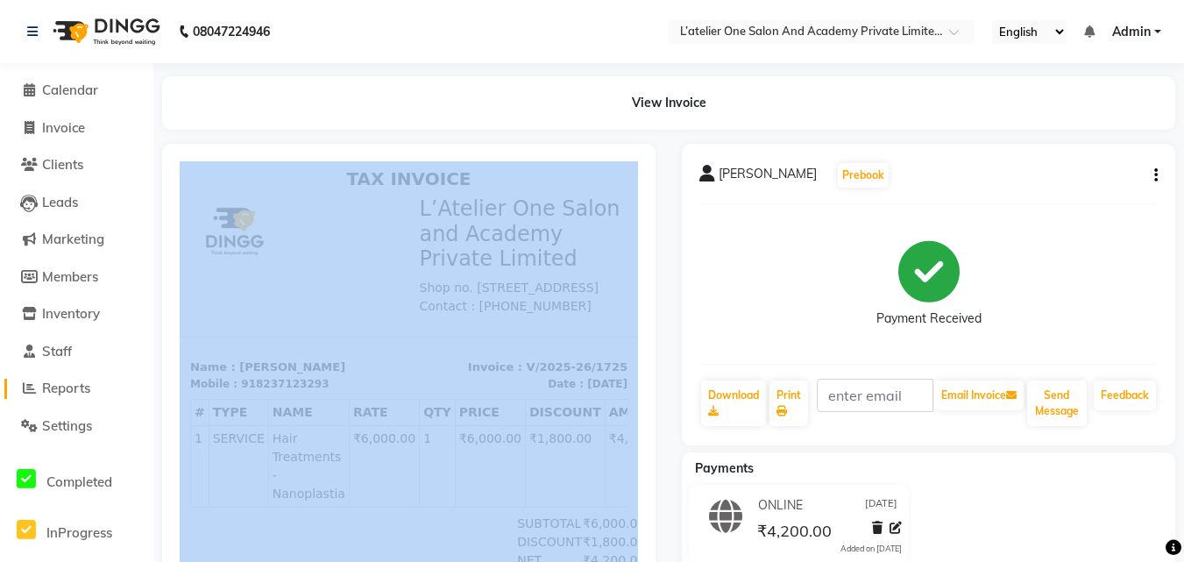
click at [57, 386] on span "Reports" at bounding box center [66, 387] width 48 height 17
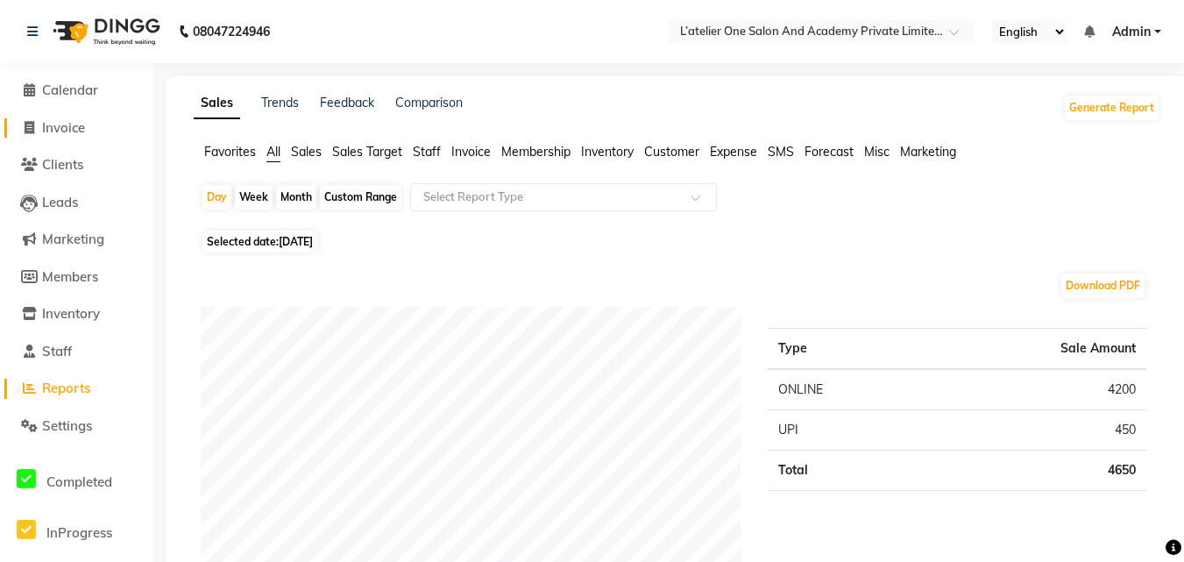
click at [53, 126] on span "Invoice" at bounding box center [63, 127] width 43 height 17
select select "service"
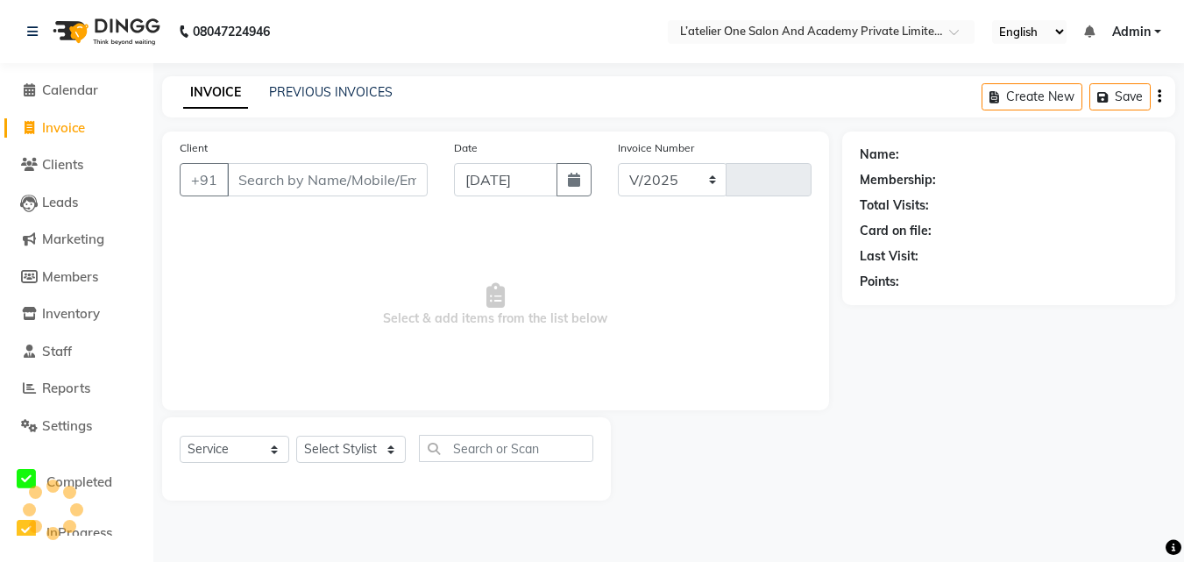
select select "6939"
type input "1726"
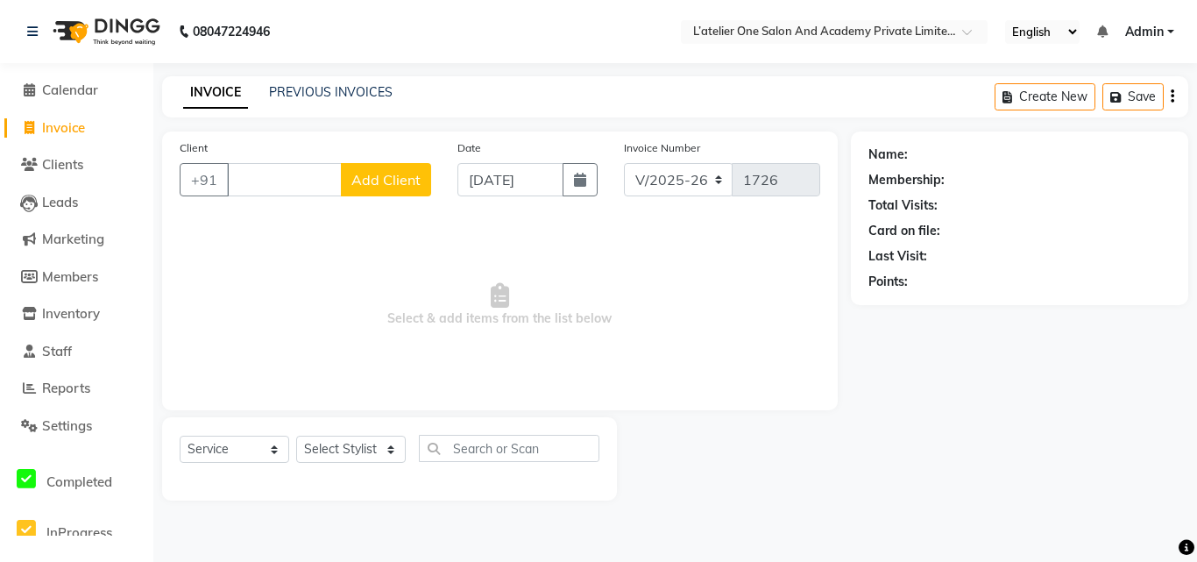
click at [124, 39] on img at bounding box center [105, 31] width 120 height 49
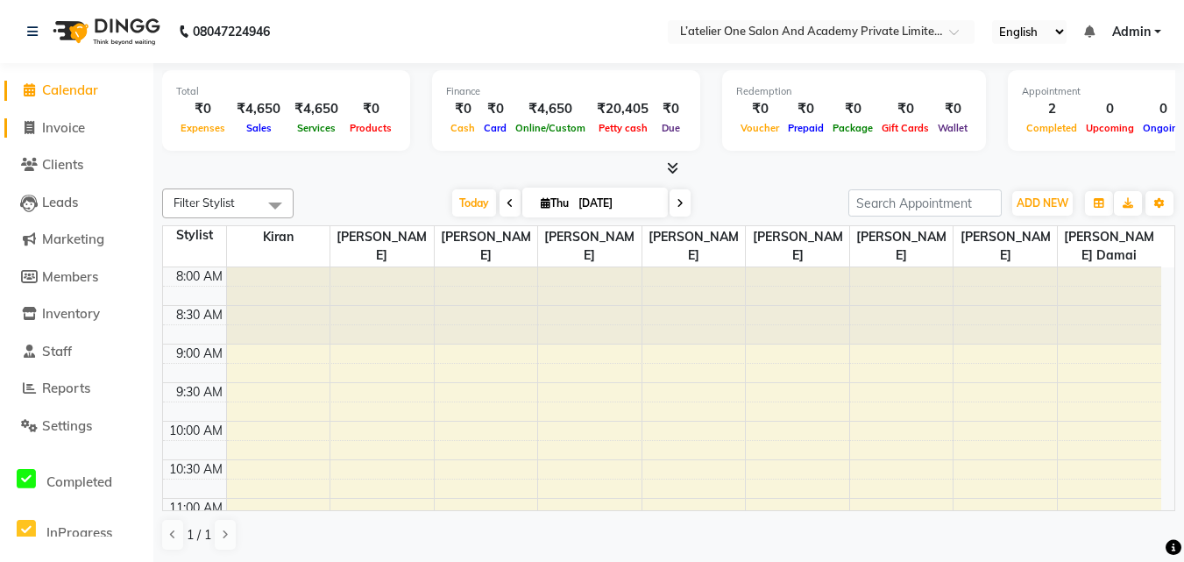
click at [31, 135] on span at bounding box center [29, 128] width 26 height 20
select select "service"
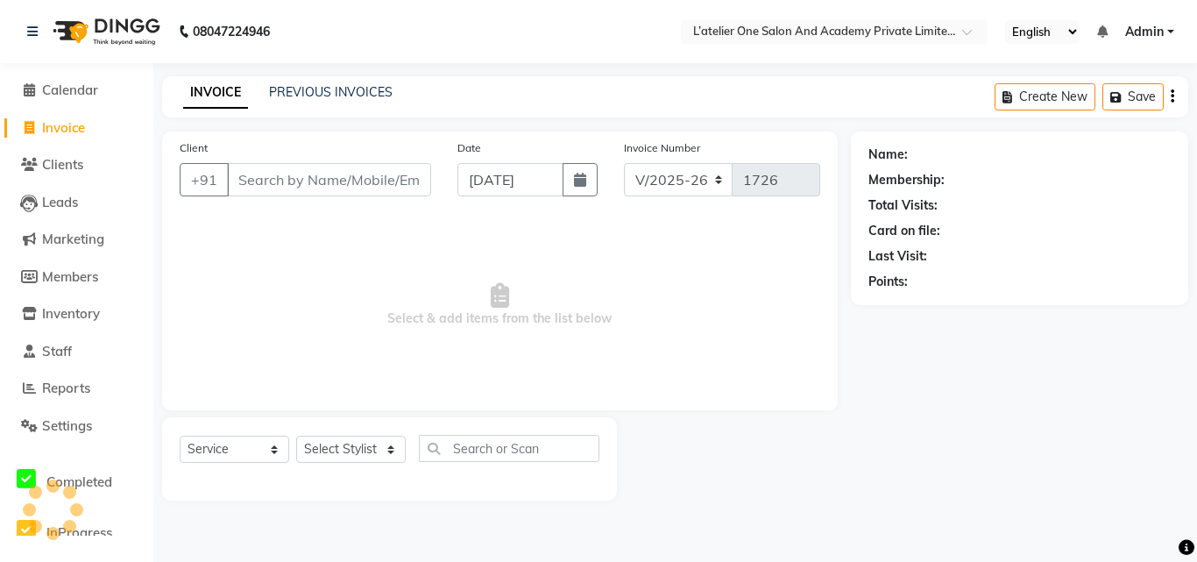
click at [31, 135] on span at bounding box center [29, 128] width 26 height 20
select select "service"
select select "6939"
type input "1726"
click at [350, 179] on input "Client" at bounding box center [329, 179] width 204 height 33
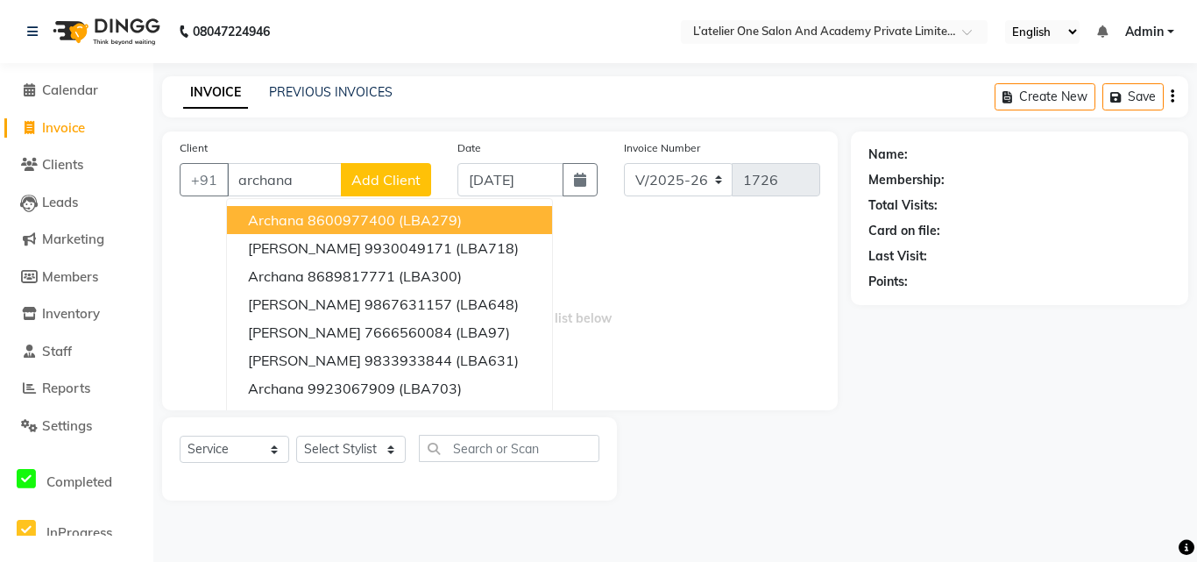
click at [316, 180] on input "archana" at bounding box center [284, 179] width 115 height 33
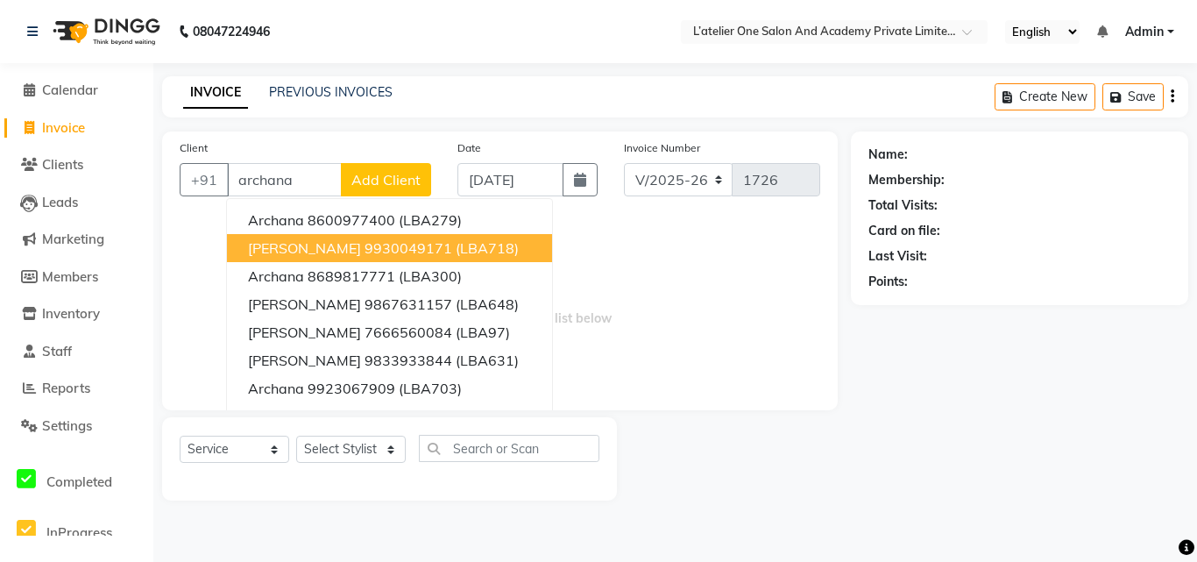
click at [393, 246] on ngb-highlight "9930049171" at bounding box center [408, 248] width 88 height 18
type input "9930049171"
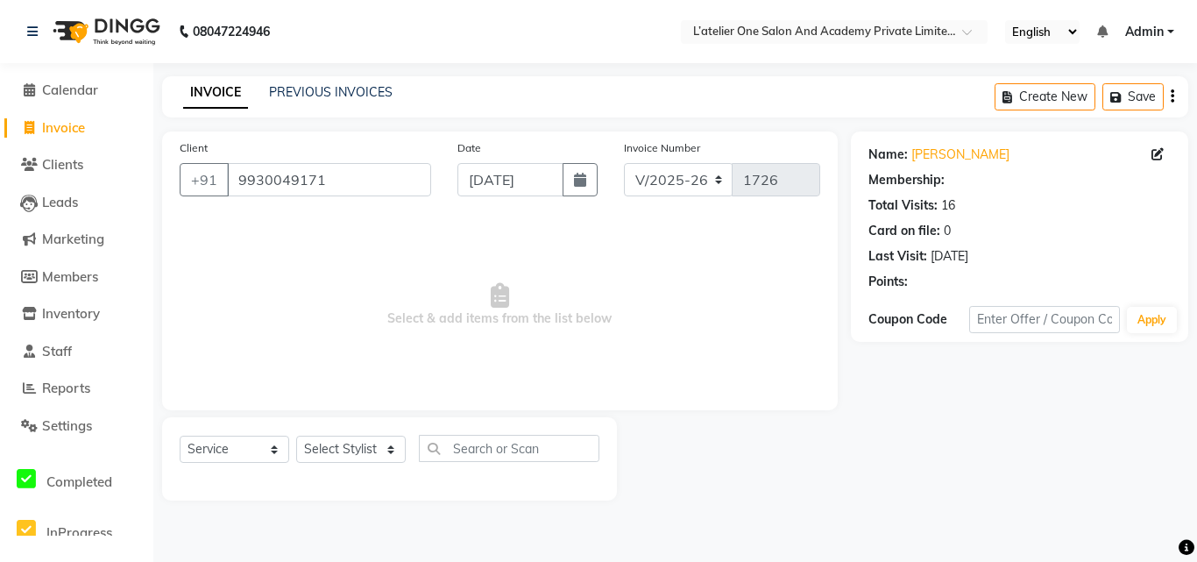
select select "2: Object"
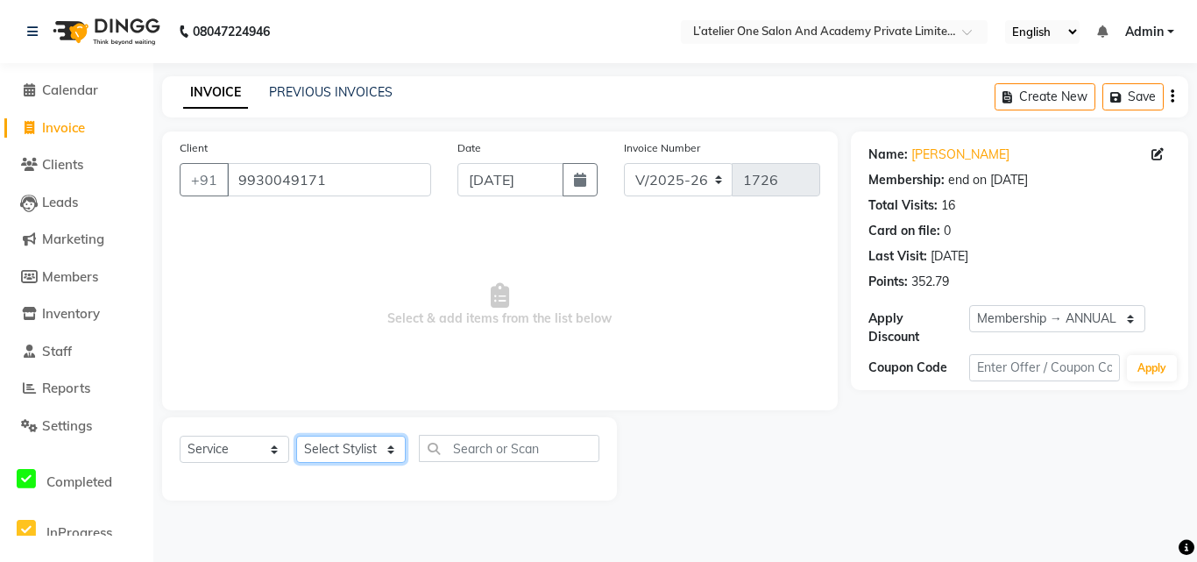
click at [386, 459] on select "Select Stylist [PERSON_NAME] [PERSON_NAME] [PERSON_NAME] [PERSON_NAME] [PERSON_…" at bounding box center [351, 448] width 110 height 27
select select "57084"
click at [296, 435] on select "Select Stylist [PERSON_NAME] [PERSON_NAME] [PERSON_NAME] [PERSON_NAME] [PERSON_…" at bounding box center [351, 448] width 110 height 27
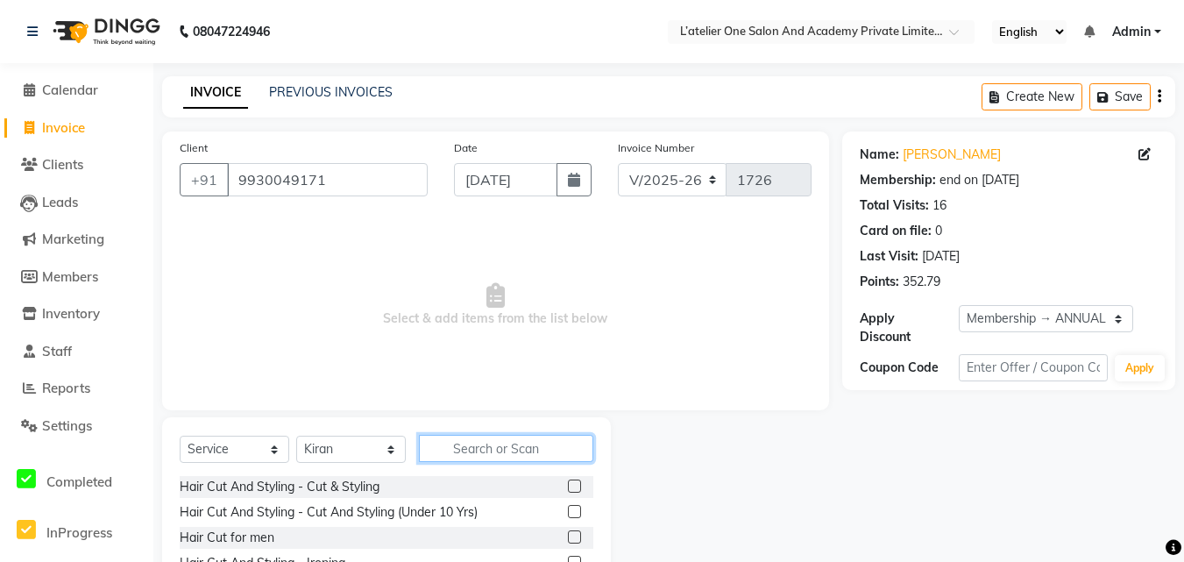
click at [462, 447] on input "text" at bounding box center [506, 448] width 174 height 27
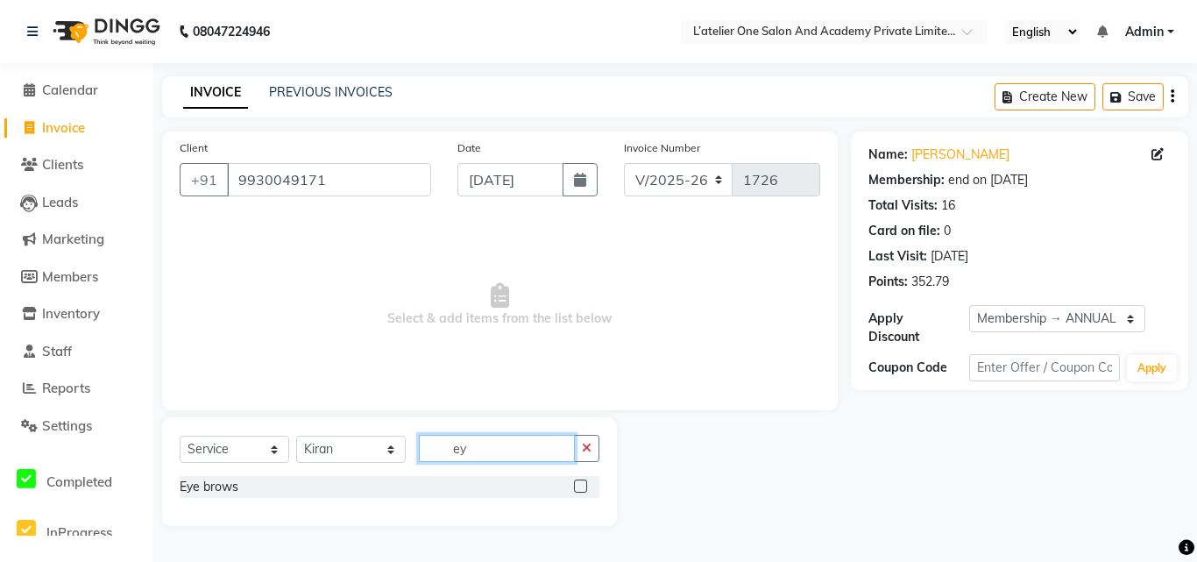
type input "ey"
click at [579, 481] on label at bounding box center [580, 485] width 13 height 13
click at [579, 481] on input "checkbox" at bounding box center [579, 486] width 11 height 11
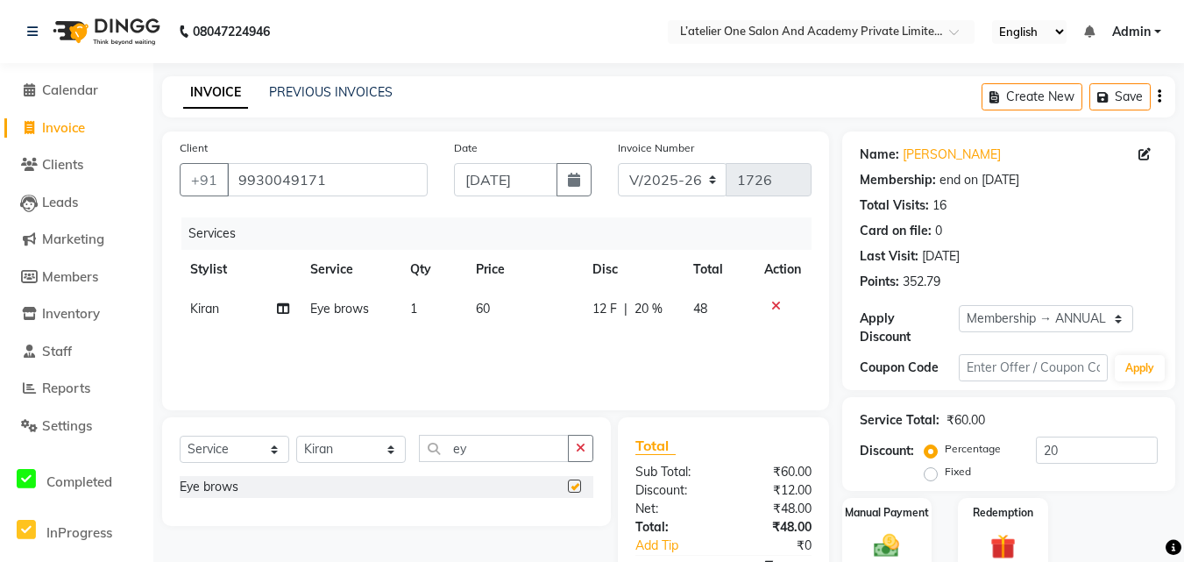
checkbox input "false"
click at [398, 450] on select "Select Stylist [PERSON_NAME] [PERSON_NAME] [PERSON_NAME] [PERSON_NAME] [PERSON_…" at bounding box center [351, 448] width 110 height 27
select select "61341"
click at [296, 435] on select "Select Stylist [PERSON_NAME] [PERSON_NAME] [PERSON_NAME] [PERSON_NAME] [PERSON_…" at bounding box center [351, 448] width 110 height 27
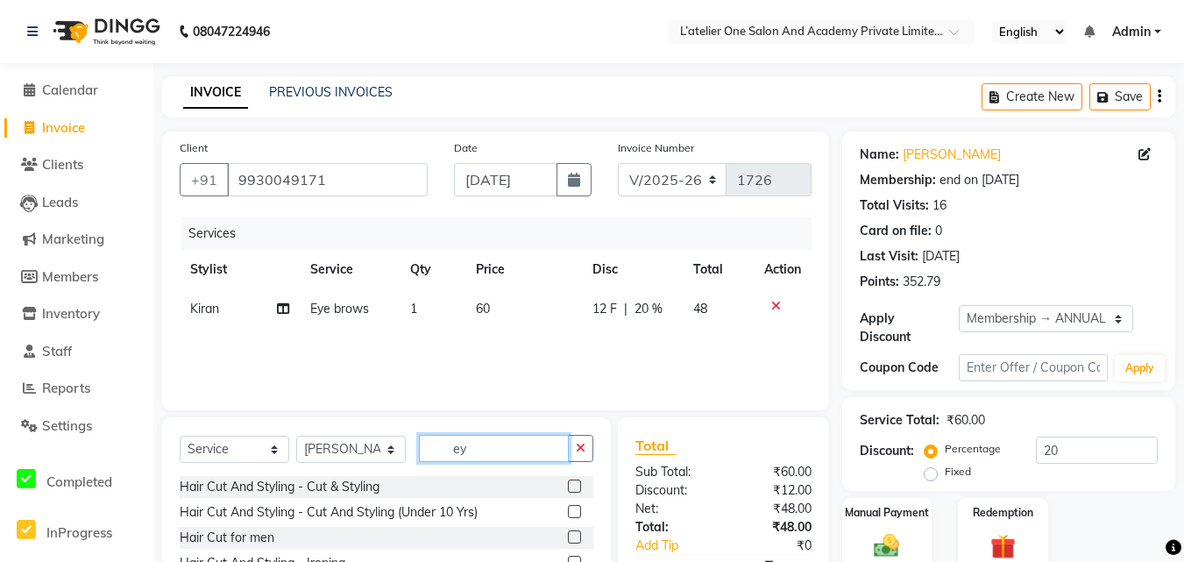
click at [471, 449] on input "ey" at bounding box center [494, 448] width 150 height 27
type input "e"
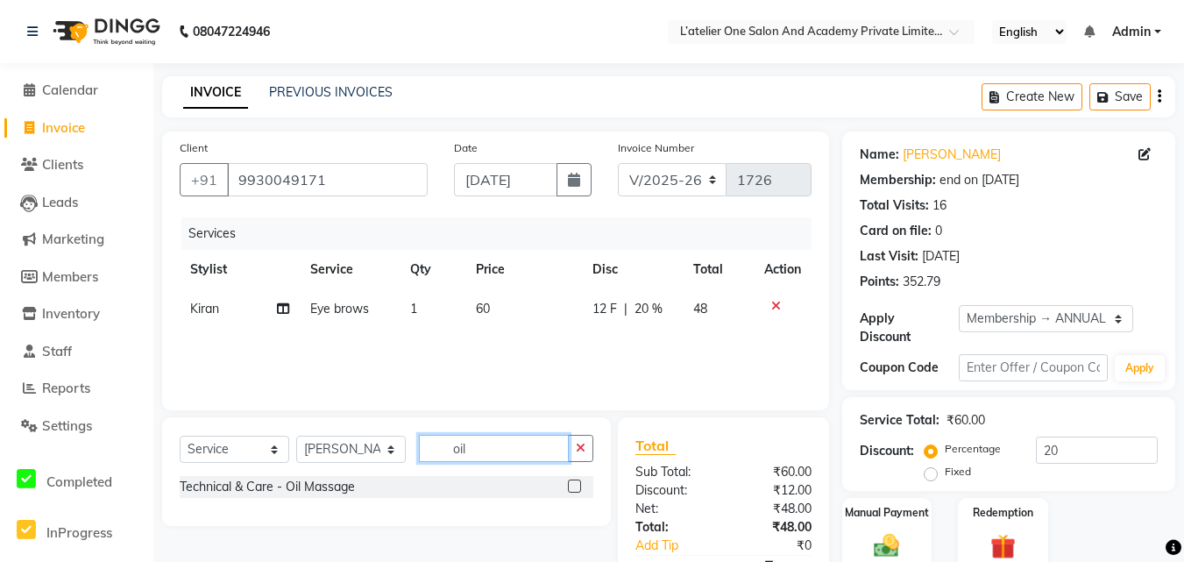
type input "oil"
click at [569, 487] on label at bounding box center [574, 485] width 13 height 13
click at [569, 487] on input "checkbox" at bounding box center [573, 486] width 11 height 11
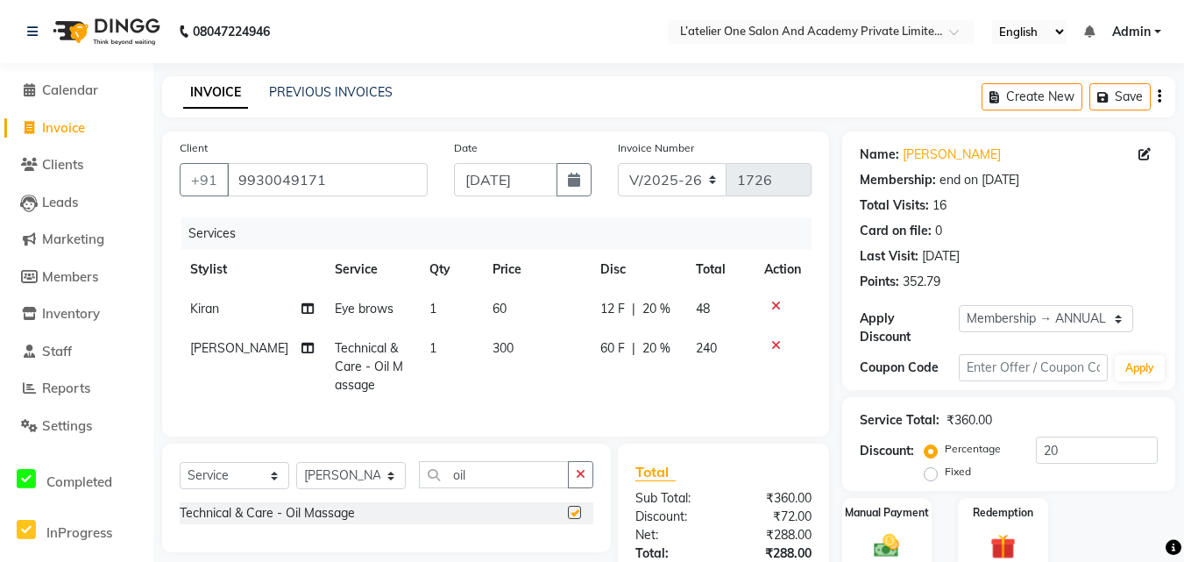
checkbox input "false"
click at [542, 477] on input "oil" at bounding box center [494, 474] width 150 height 27
type input "o"
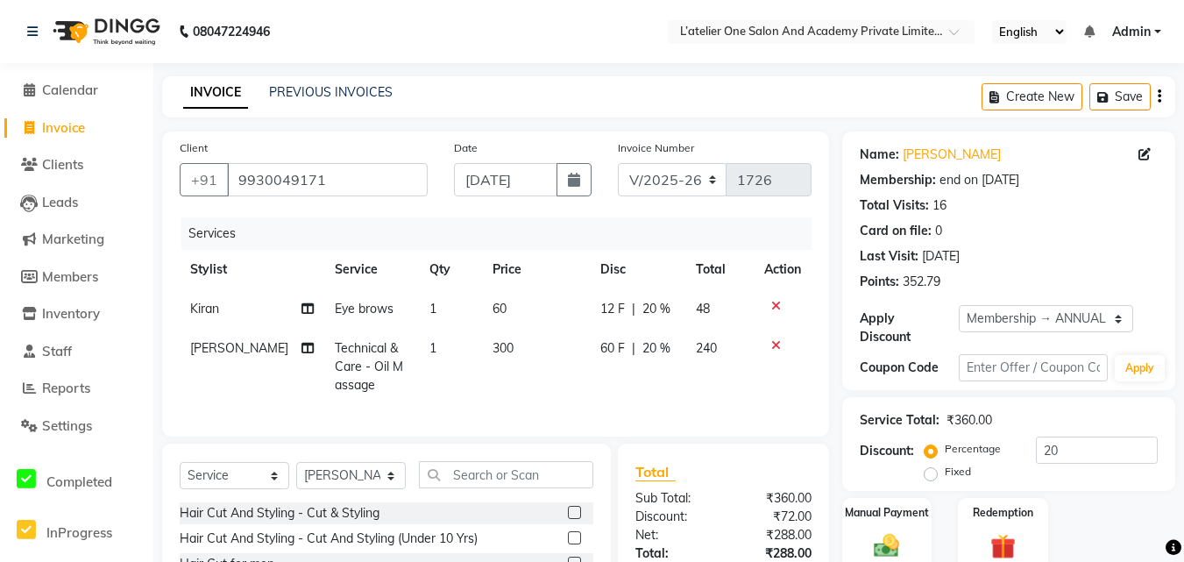
click at [568, 519] on label at bounding box center [574, 512] width 13 height 13
click at [568, 519] on input "checkbox" at bounding box center [573, 512] width 11 height 11
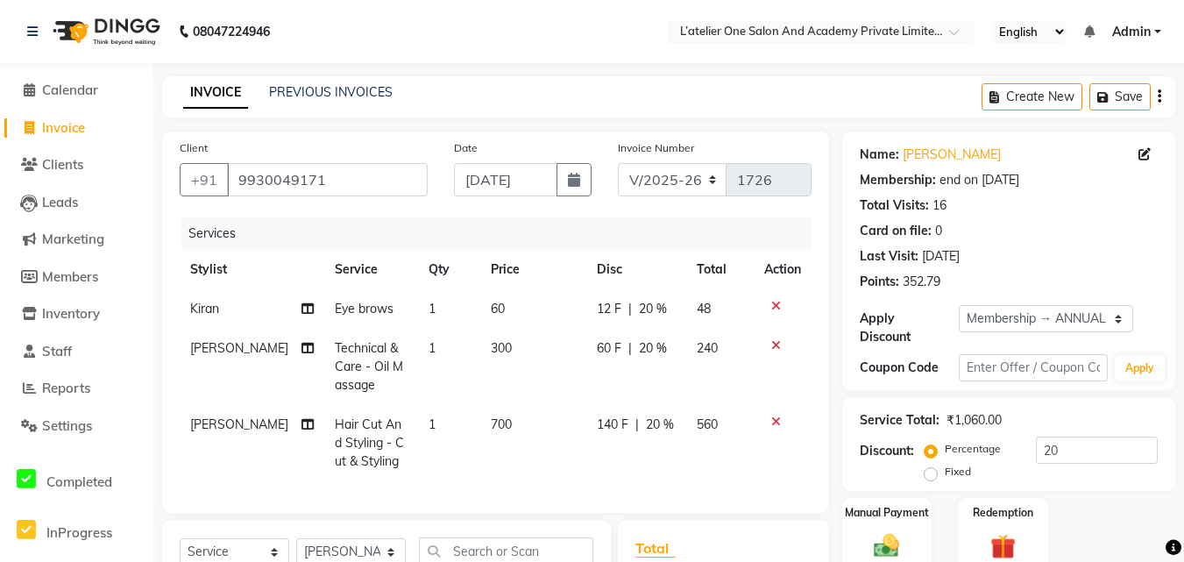
checkbox input "false"
click at [495, 423] on span "700" at bounding box center [501, 424] width 21 height 16
select select "61341"
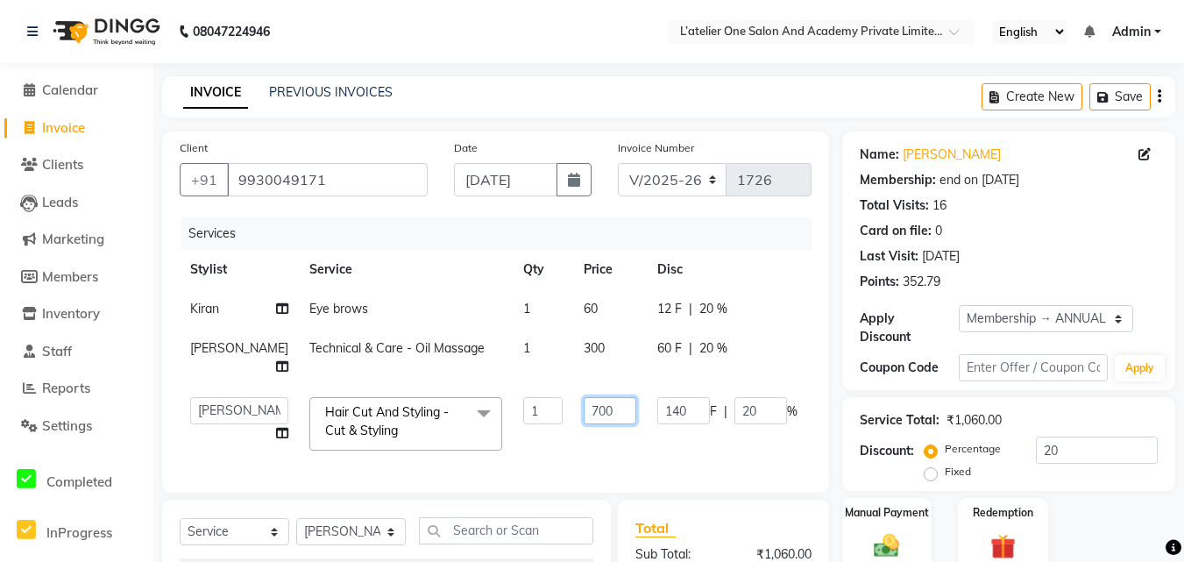
click at [584, 424] on input "700" at bounding box center [610, 410] width 53 height 27
type input "7"
type input "300"
click at [573, 461] on td "300" at bounding box center [610, 423] width 74 height 74
select select "61341"
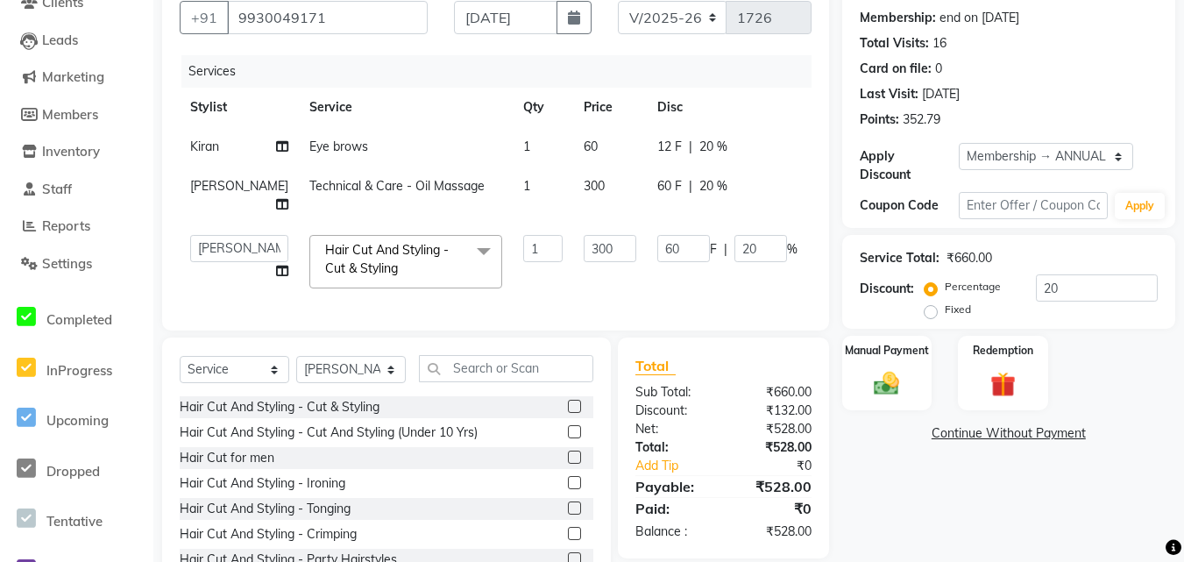
scroll to position [254, 0]
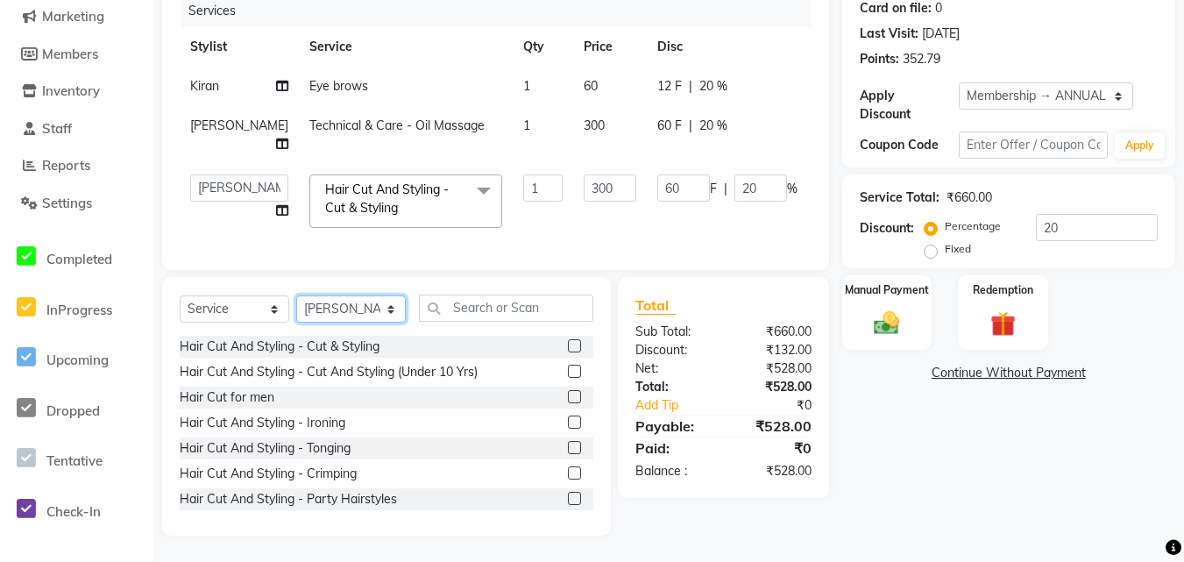
click at [397, 308] on select "Select Stylist [PERSON_NAME] [PERSON_NAME] [PERSON_NAME] [PERSON_NAME] [PERSON_…" at bounding box center [351, 308] width 110 height 27
select select "55360"
click at [296, 295] on select "Select Stylist [PERSON_NAME] [PERSON_NAME] [PERSON_NAME] [PERSON_NAME] [PERSON_…" at bounding box center [351, 308] width 110 height 27
click at [264, 304] on select "Select Service Product Membership Package Voucher Prepaid Gift Card" at bounding box center [235, 308] width 110 height 27
select select "product"
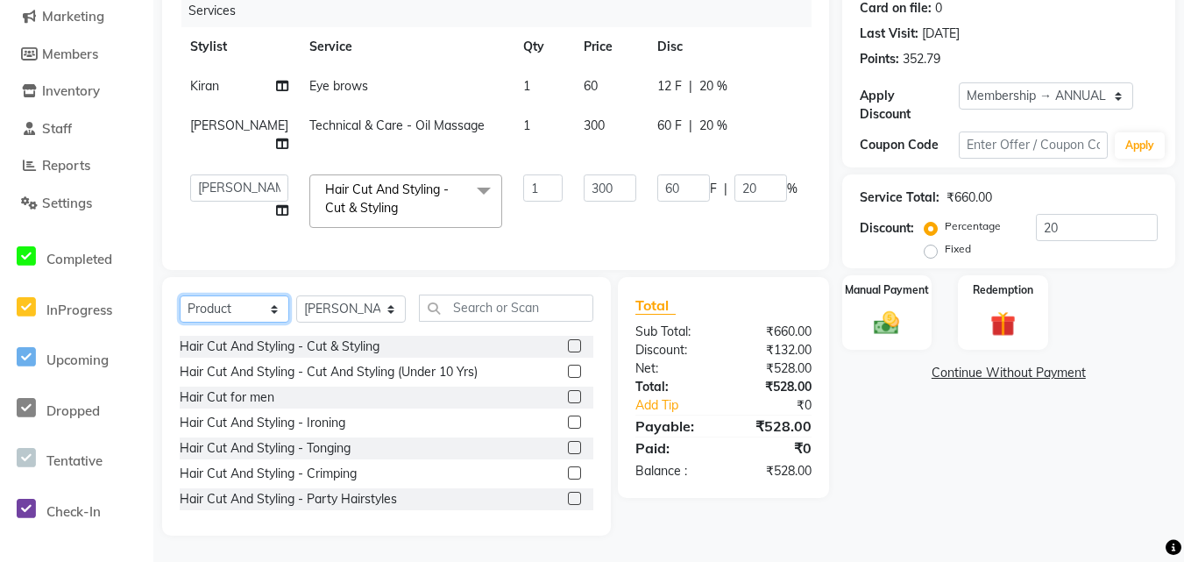
click at [180, 295] on select "Select Service Product Membership Package Voucher Prepaid Gift Card" at bounding box center [235, 308] width 110 height 27
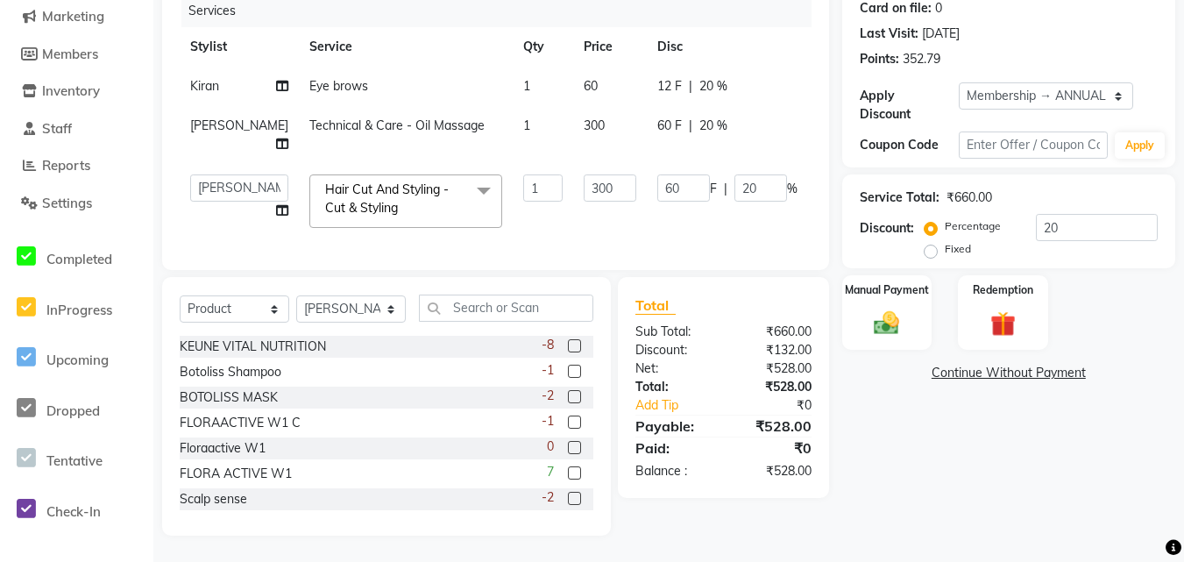
click at [568, 500] on label at bounding box center [574, 498] width 13 height 13
click at [568, 500] on input "checkbox" at bounding box center [573, 498] width 11 height 11
checkbox input "true"
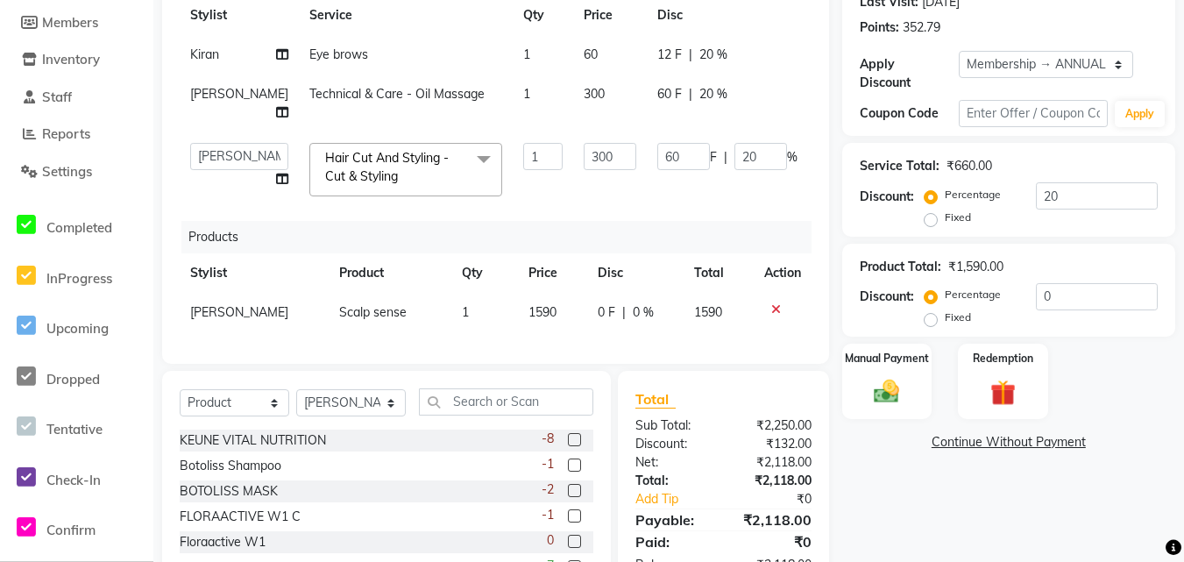
click at [568, 471] on label at bounding box center [574, 464] width 13 height 13
click at [568, 471] on input "checkbox" at bounding box center [573, 465] width 11 height 11
checkbox input "true"
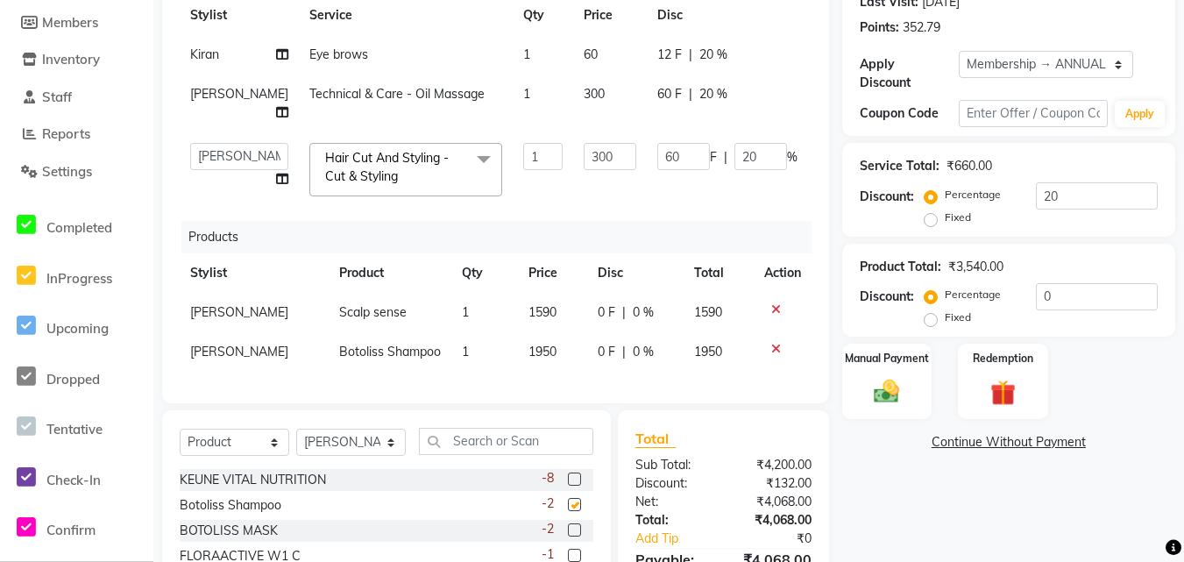
checkbox input "false"
click at [531, 359] on span "1950" at bounding box center [542, 351] width 28 height 16
select select "55360"
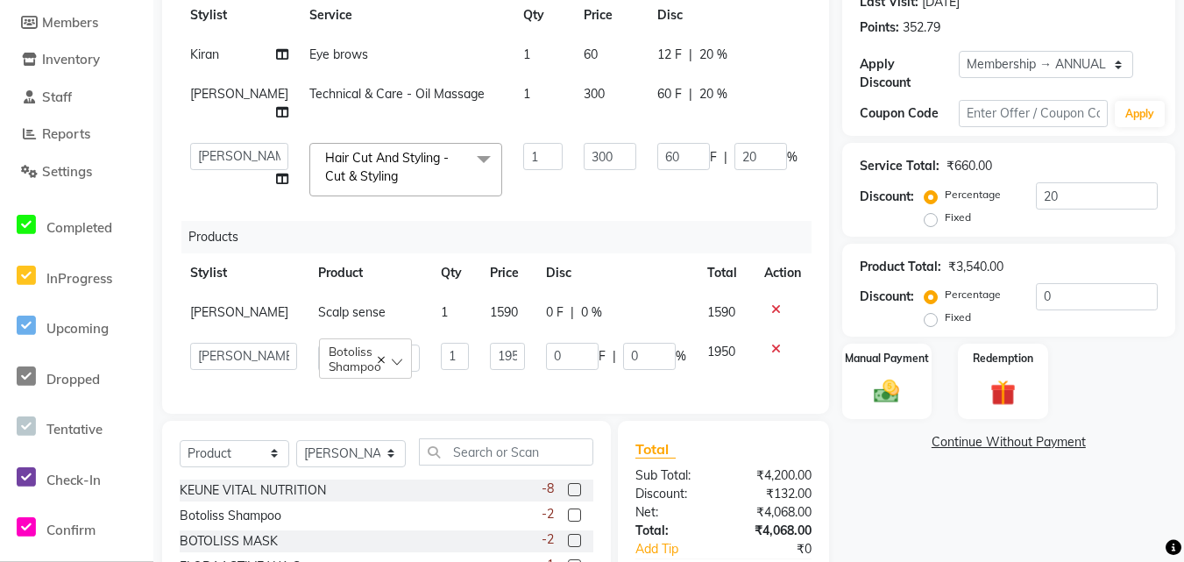
drag, startPoint x: 575, startPoint y: 357, endPoint x: 468, endPoint y: 373, distance: 108.0
click at [479, 373] on td "1950" at bounding box center [507, 357] width 56 height 50
click at [497, 346] on input "1950" at bounding box center [507, 356] width 35 height 27
click at [490, 348] on input "1950" at bounding box center [507, 356] width 35 height 27
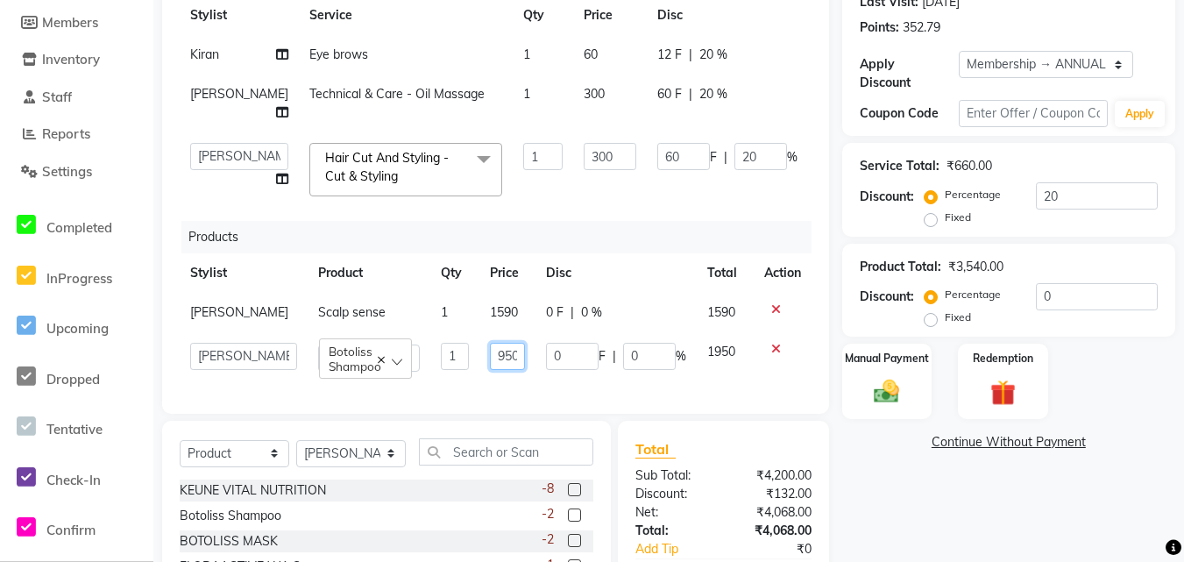
click at [503, 348] on input "950" at bounding box center [507, 356] width 35 height 27
type input "9"
type input "1596"
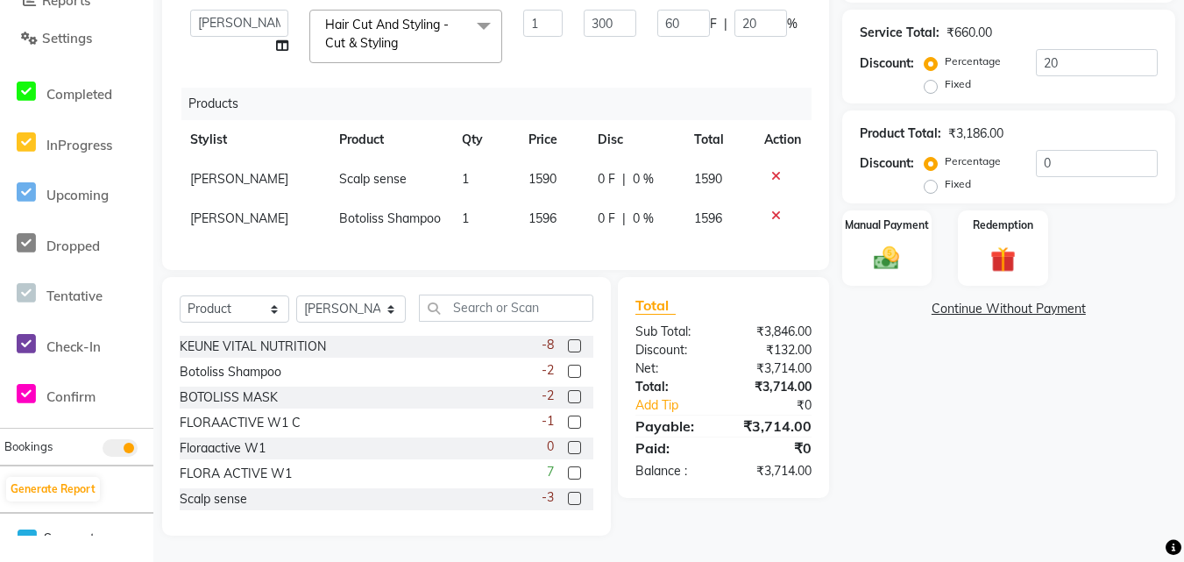
scroll to position [16, 0]
click at [708, 547] on main "INVOICE PREVIOUS INVOICES Create New Save Client [PHONE_NUMBER] Date [DATE] Inv…" at bounding box center [668, 125] width 1030 height 873
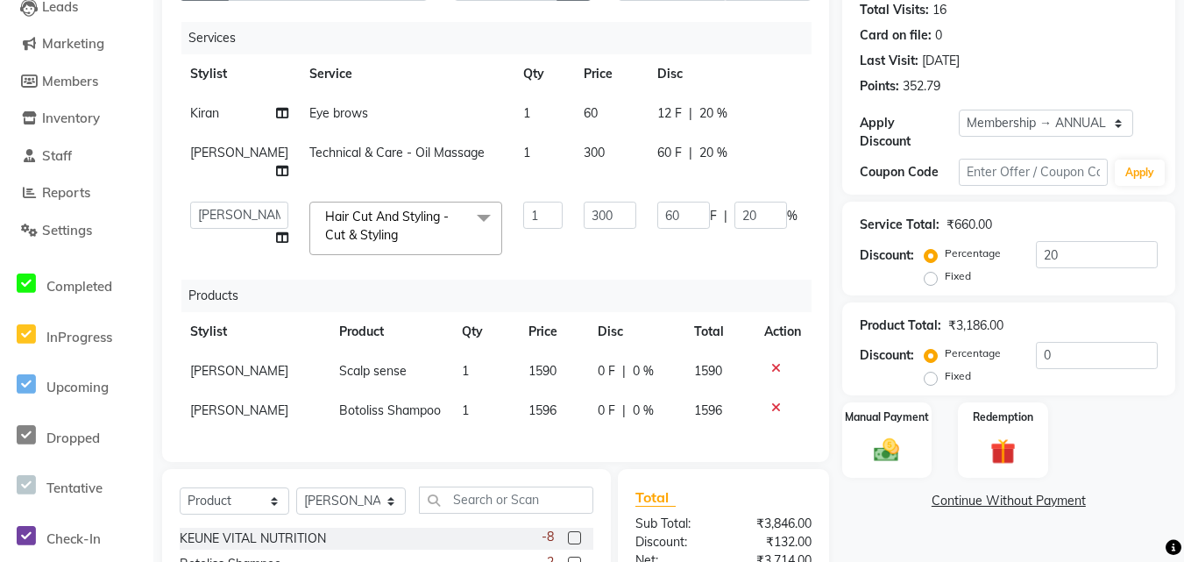
scroll to position [195, 0]
click at [764, 414] on div at bounding box center [782, 408] width 37 height 12
click at [771, 414] on icon at bounding box center [776, 408] width 10 height 12
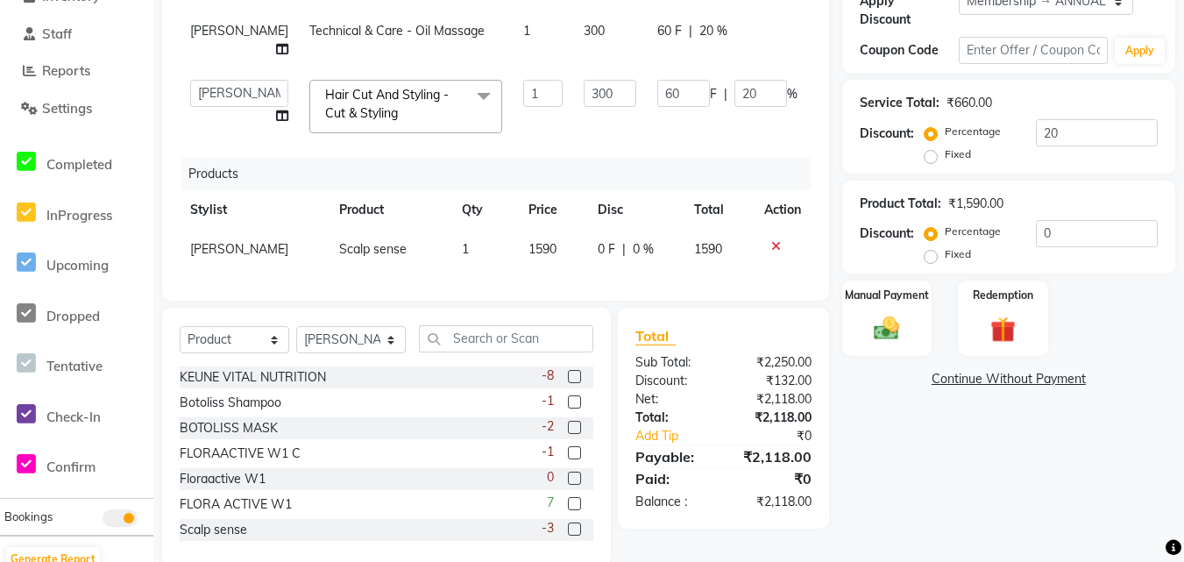
scroll to position [354, 0]
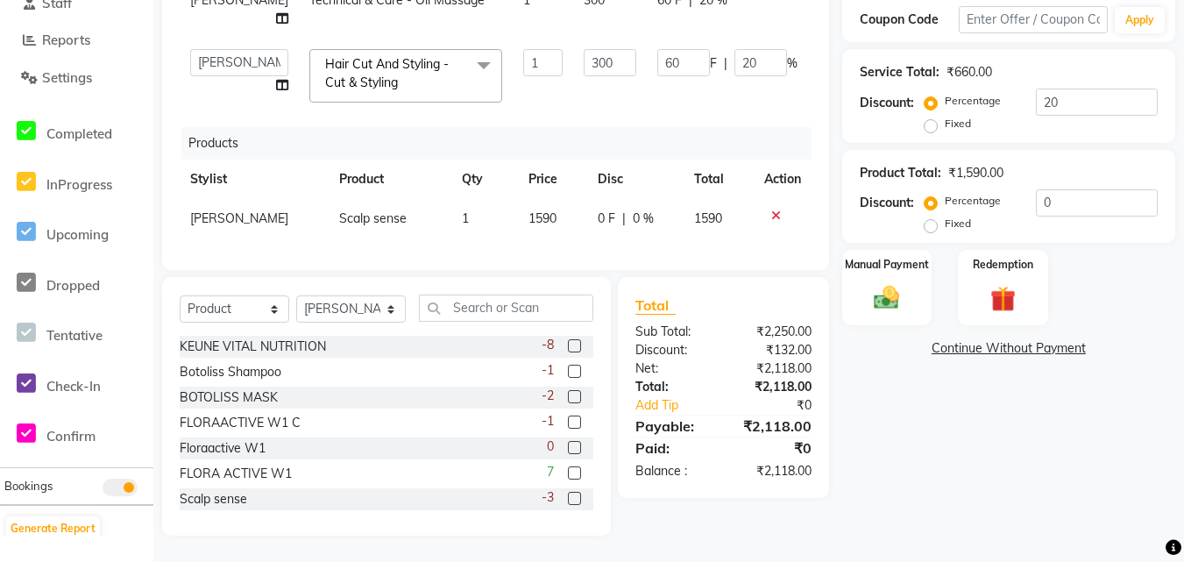
click at [773, 525] on div "Total Sub Total: ₹2,250.00 Discount: ₹132.00 Net: ₹2,118.00 Total: ₹2,118.00 Ad…" at bounding box center [726, 406] width 231 height 258
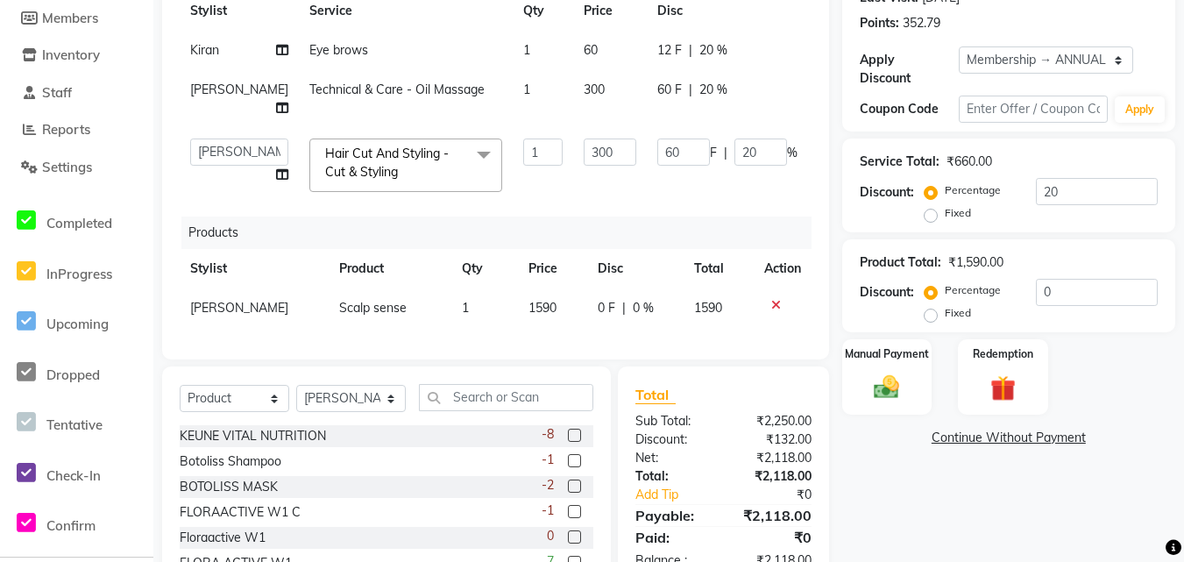
scroll to position [263, 0]
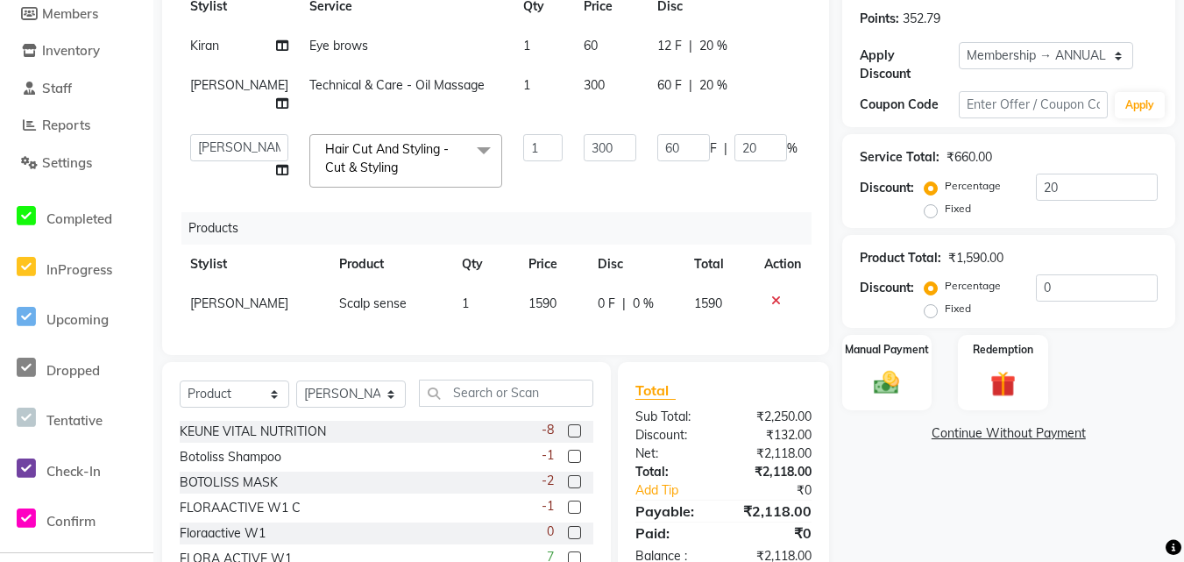
click at [635, 313] on span "0 %" at bounding box center [643, 303] width 21 height 18
select select "55360"
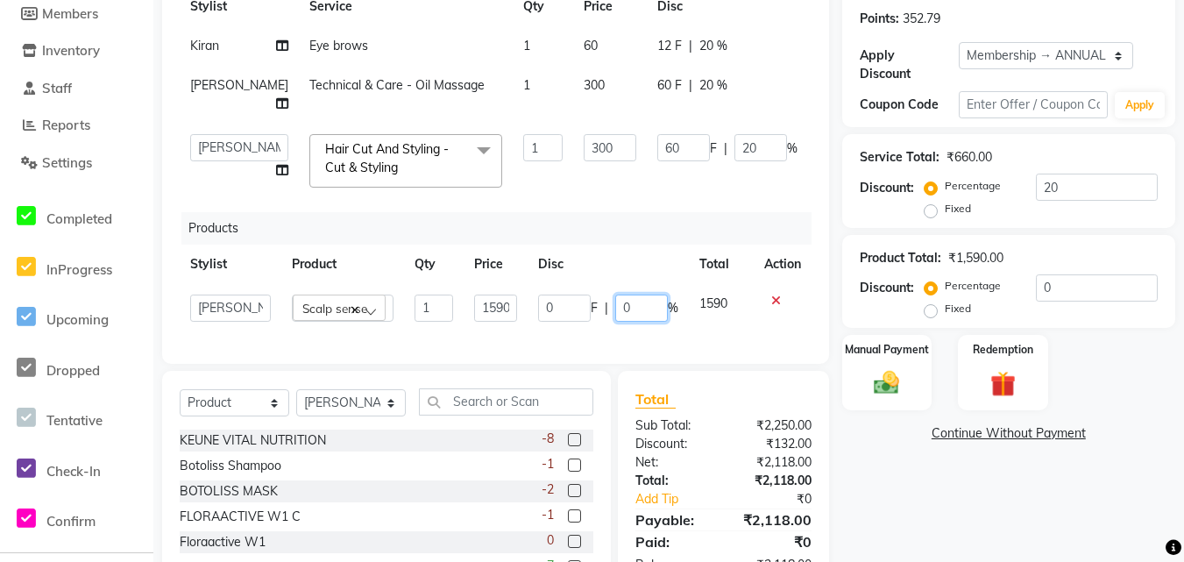
click at [644, 322] on input "0" at bounding box center [641, 307] width 53 height 27
type input "5"
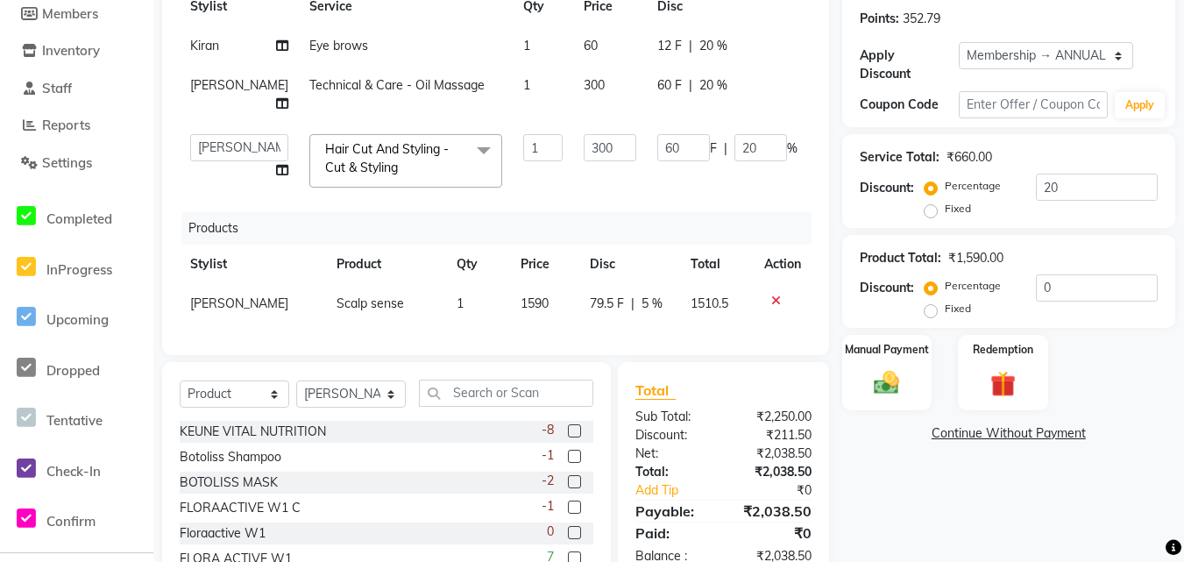
click at [680, 337] on div "Services Stylist Service Qty Price Disc Total Action Kiran Eye brows 1 60 12 F …" at bounding box center [496, 145] width 632 height 383
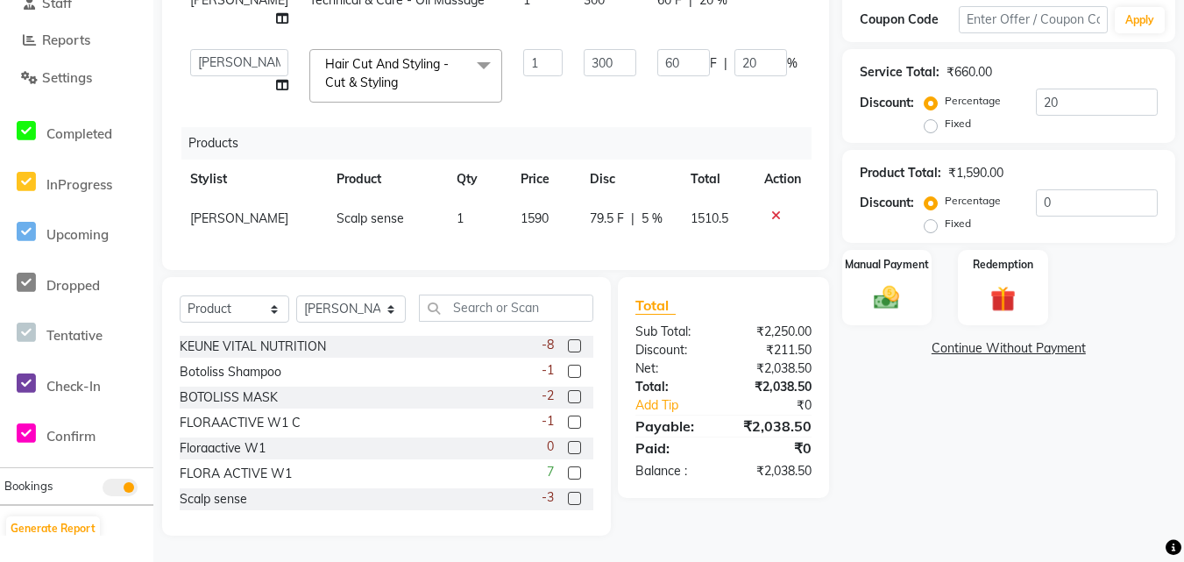
scroll to position [378, 0]
click at [643, 209] on span "5 %" at bounding box center [651, 218] width 21 height 18
select select "55360"
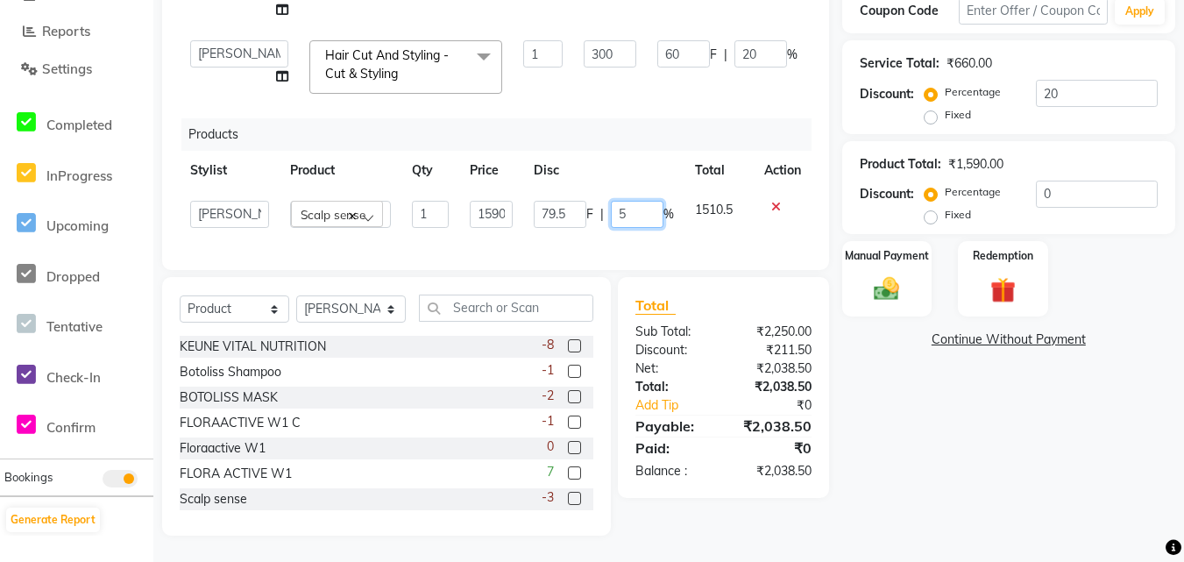
click at [632, 204] on input "5" at bounding box center [637, 214] width 53 height 27
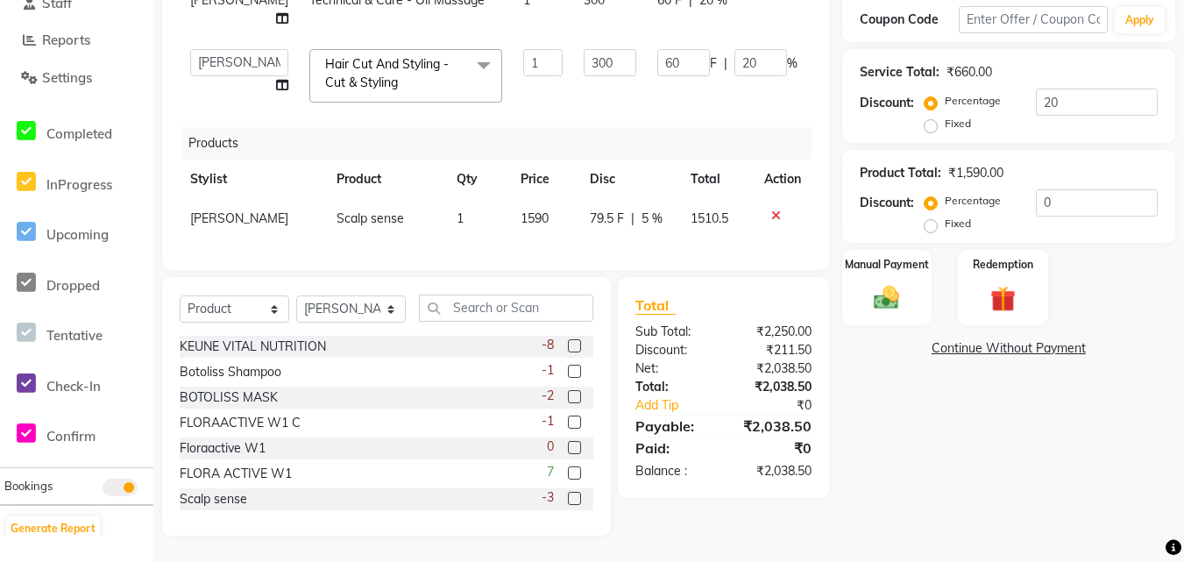
click at [533, 210] on span "1590" at bounding box center [534, 218] width 28 height 16
select select "55360"
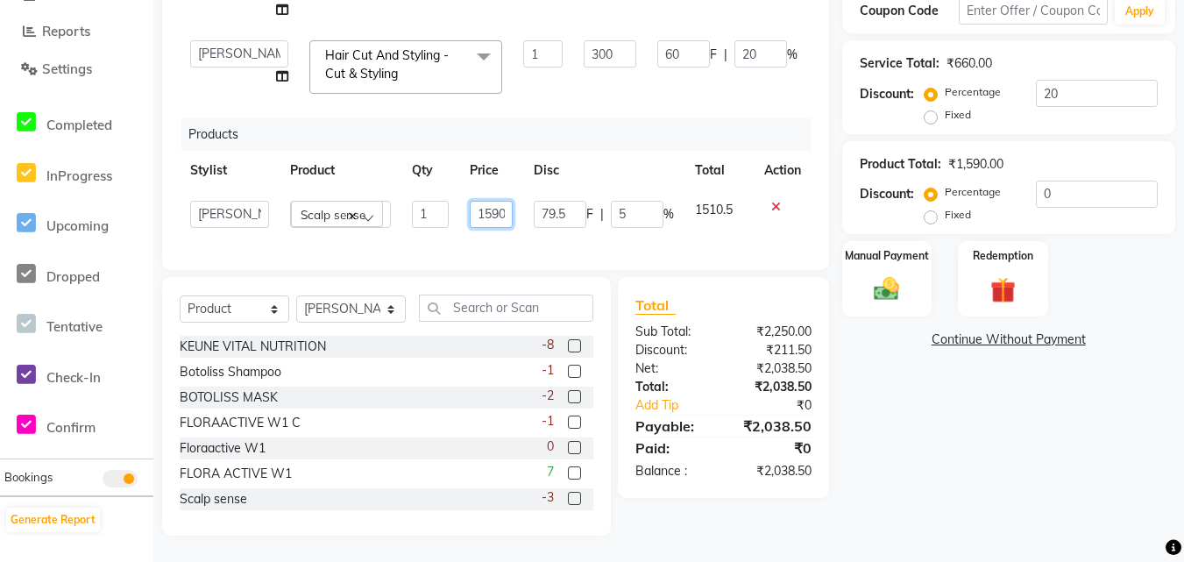
click at [490, 209] on input "1590" at bounding box center [491, 214] width 42 height 27
type input "1690"
click at [554, 217] on tr "[PERSON_NAME] [PERSON_NAME] [PERSON_NAME] [PERSON_NAME] [PERSON_NAME] [PERSON_N…" at bounding box center [496, 214] width 632 height 48
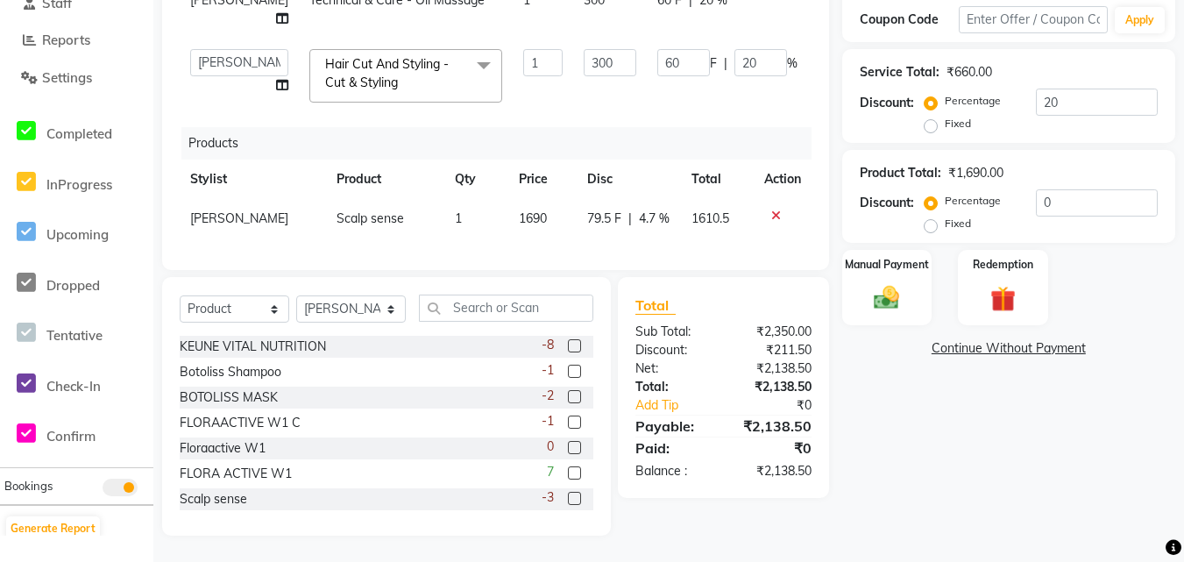
click at [681, 224] on td "1610.5" at bounding box center [717, 218] width 73 height 39
select select "55360"
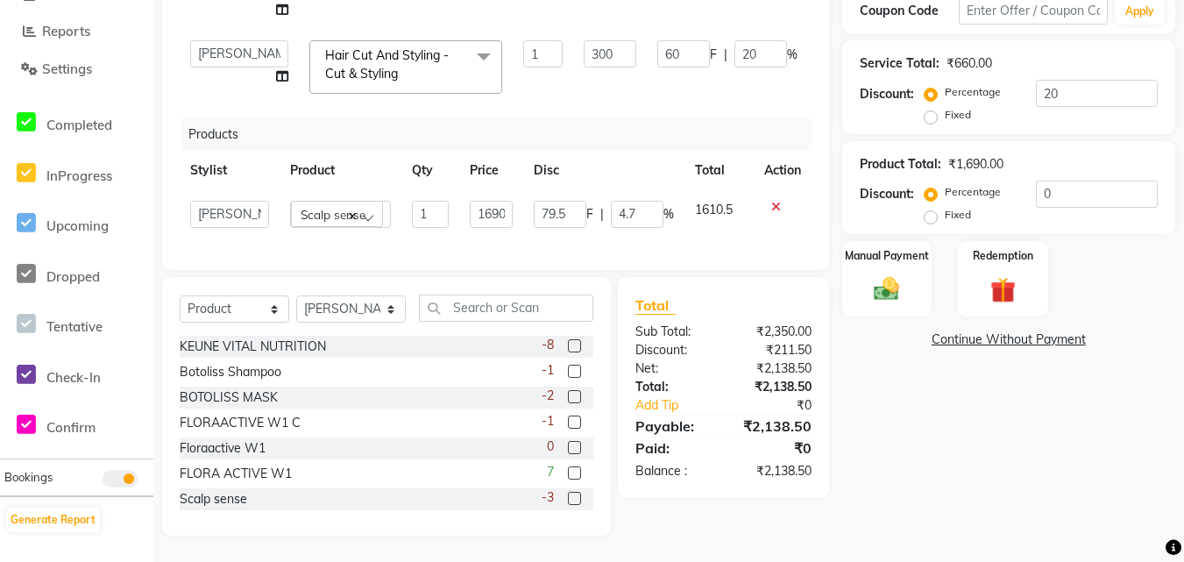
click at [357, 207] on span "Scalp sense" at bounding box center [333, 214] width 65 height 15
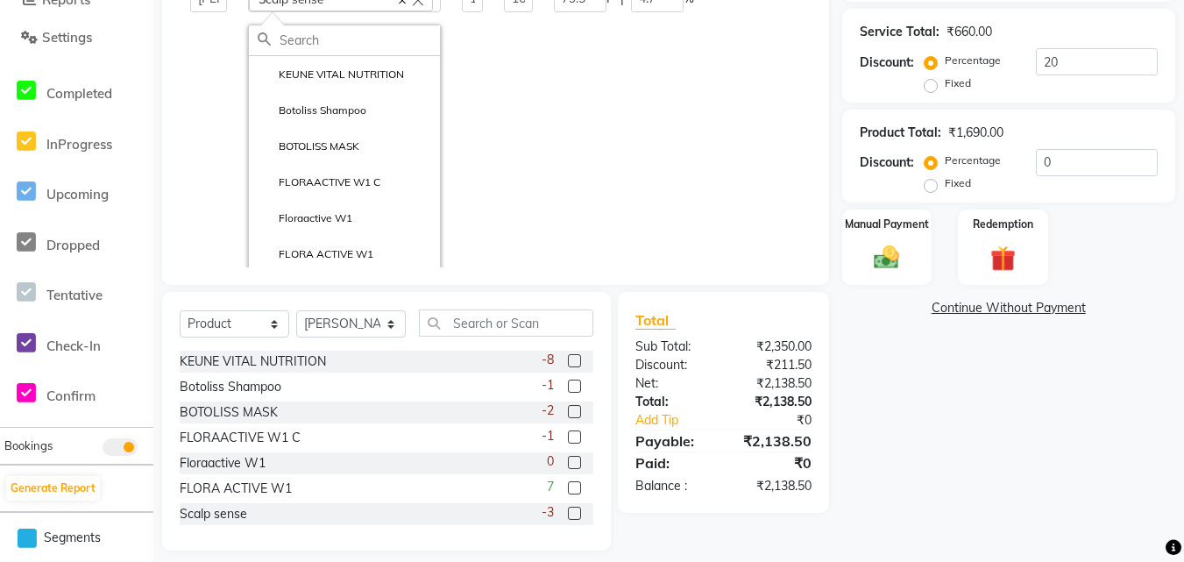
scroll to position [0, 0]
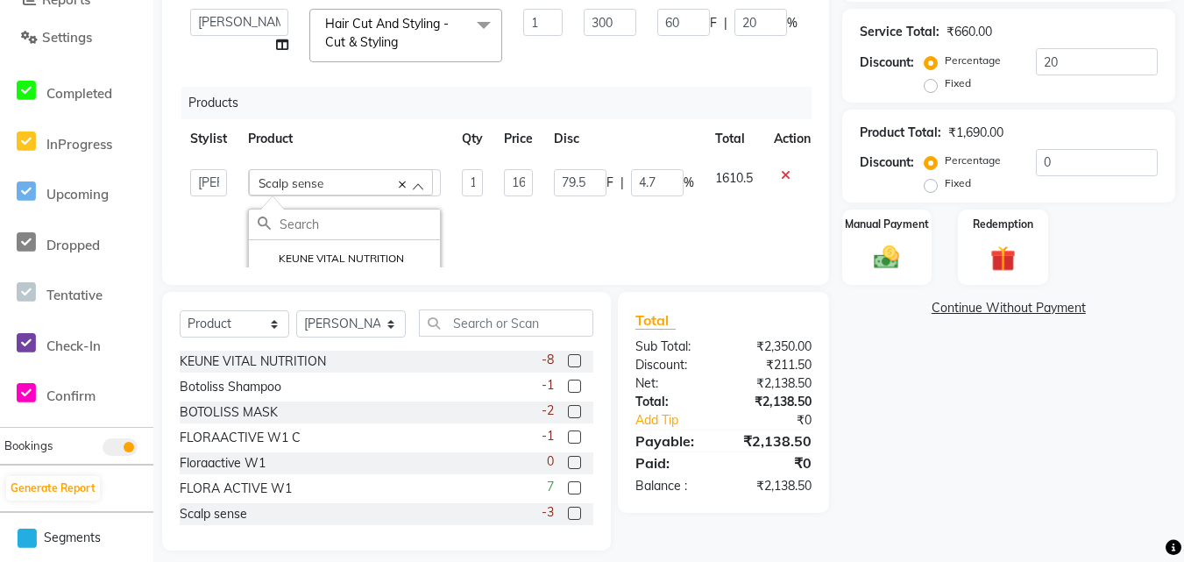
click at [495, 98] on div "Services Stylist Service Qty Price Disc Total Action Kiran Eye brows 1 60 12 F …" at bounding box center [496, 48] width 632 height 438
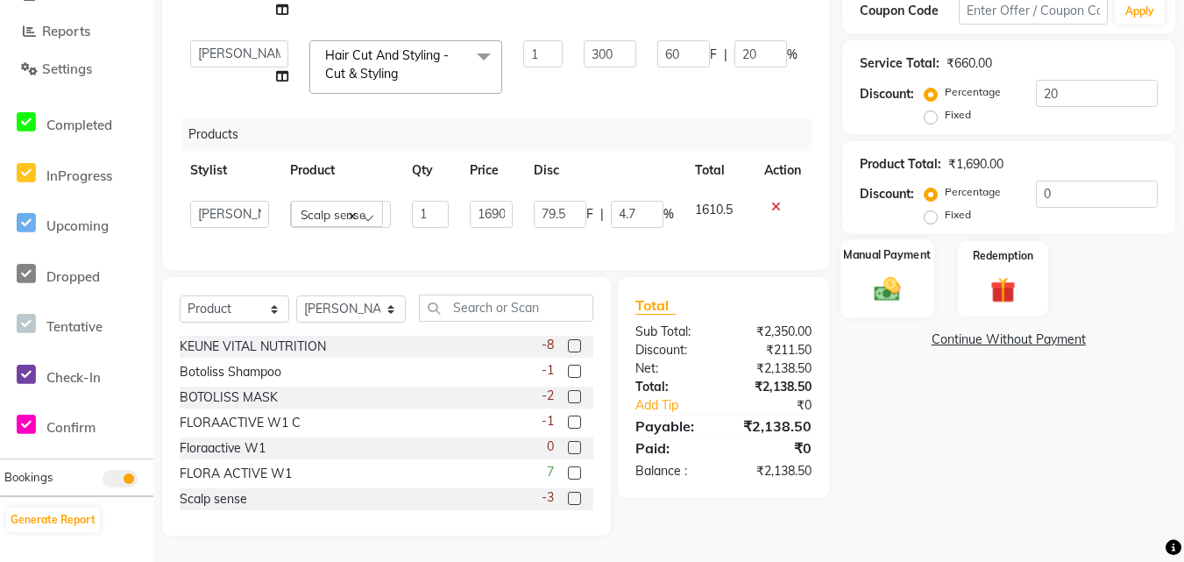
click at [914, 239] on div "Manual Payment" at bounding box center [887, 278] width 94 height 78
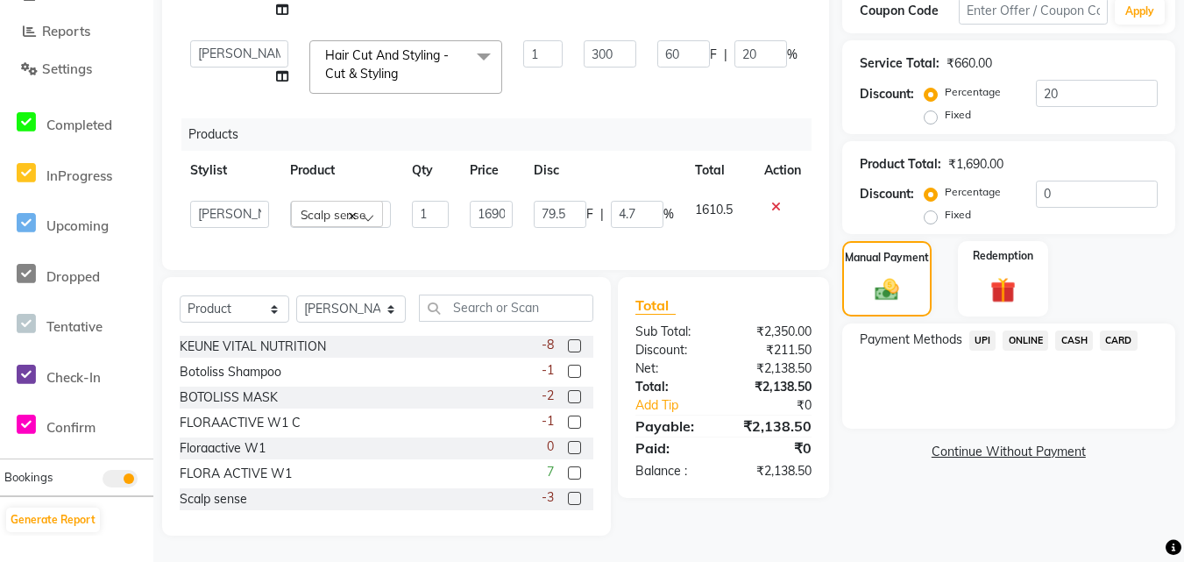
click at [1011, 330] on span "ONLINE" at bounding box center [1025, 340] width 46 height 20
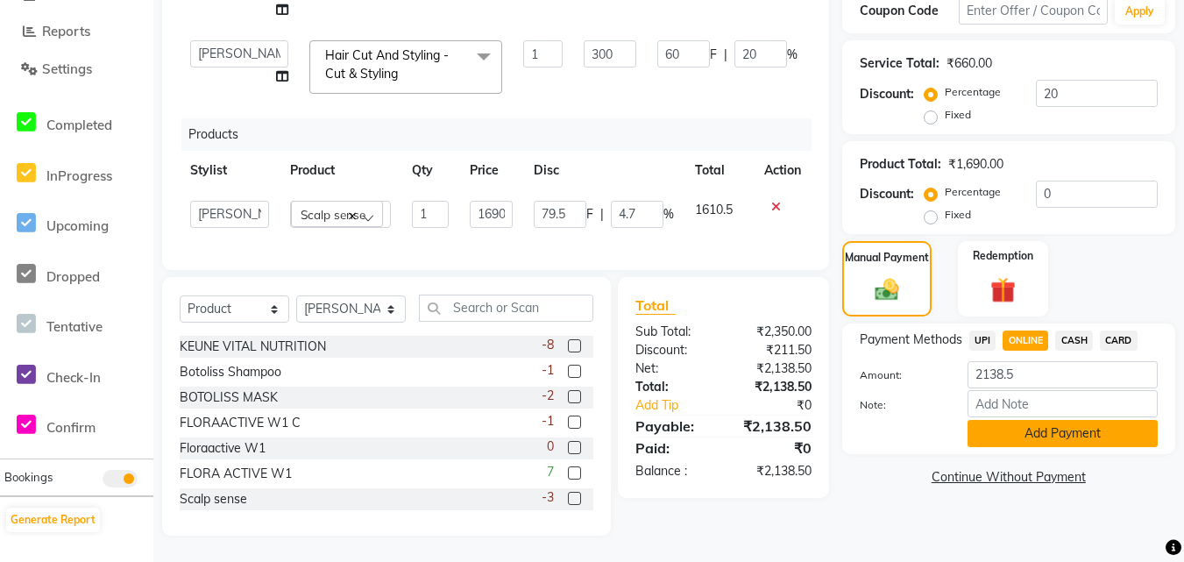
click at [1036, 420] on button "Add Payment" at bounding box center [1062, 433] width 190 height 27
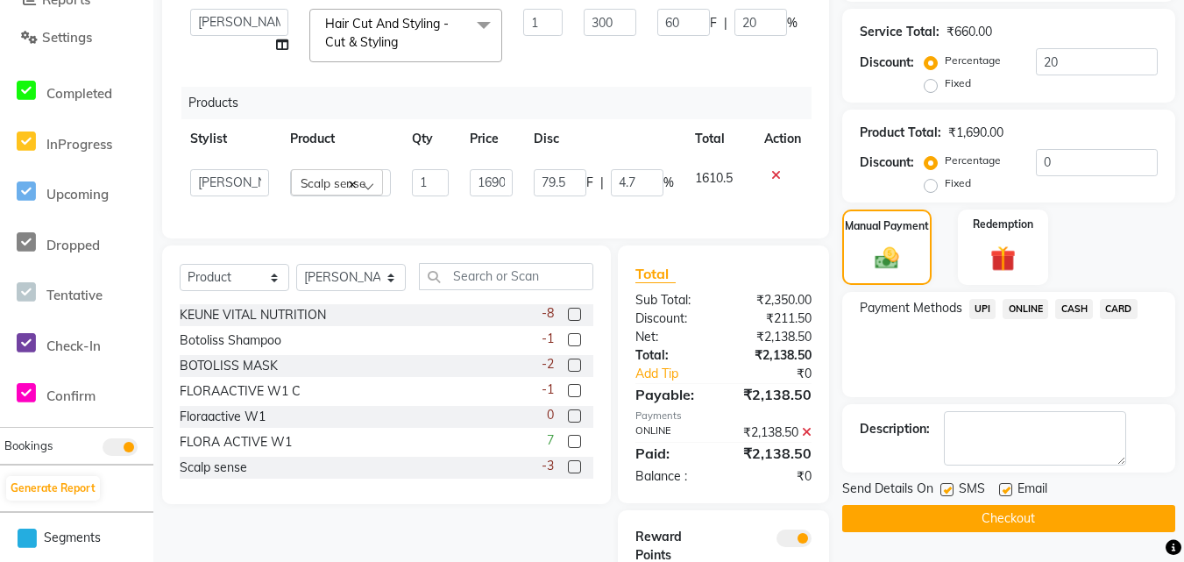
scroll to position [555, 0]
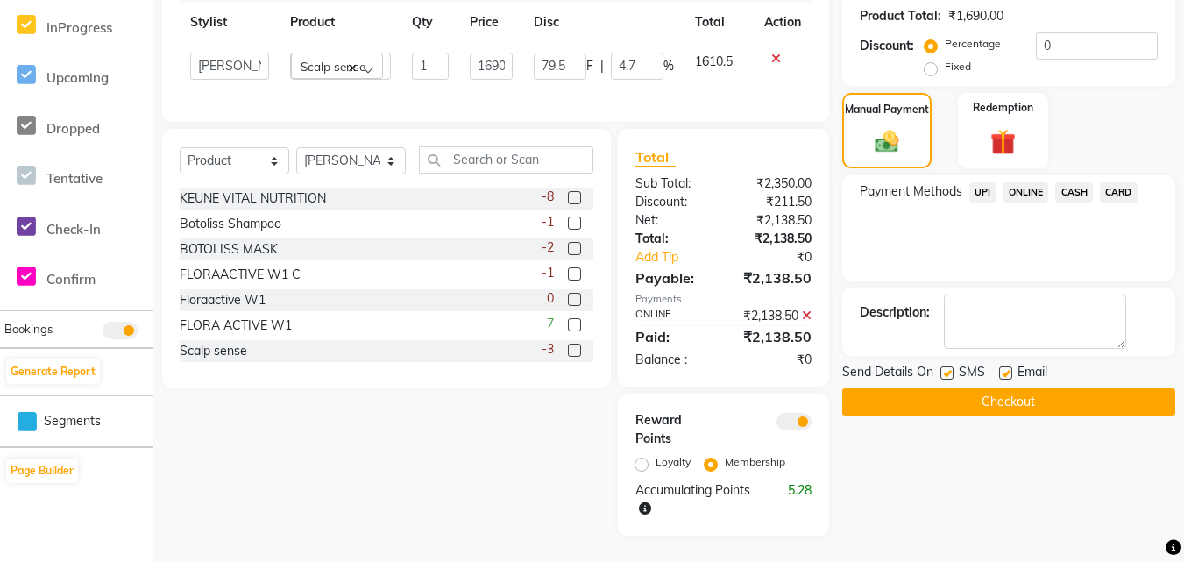
click at [1003, 388] on button "Checkout" at bounding box center [1008, 401] width 333 height 27
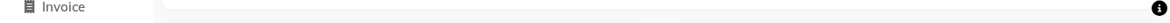
scroll to position [140, 0]
